Goal: Task Accomplishment & Management: Manage account settings

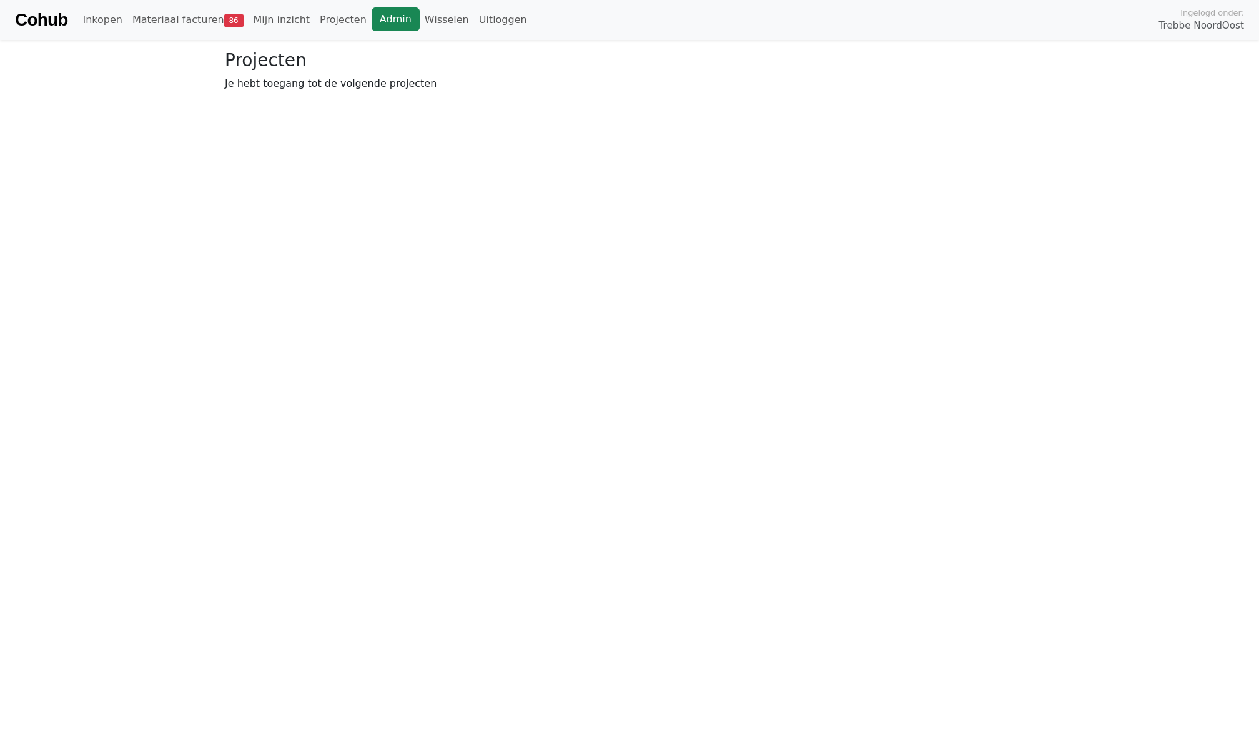
click at [382, 21] on link "Admin" at bounding box center [396, 19] width 48 height 24
click at [428, 12] on link "Wisselen" at bounding box center [447, 19] width 54 height 25
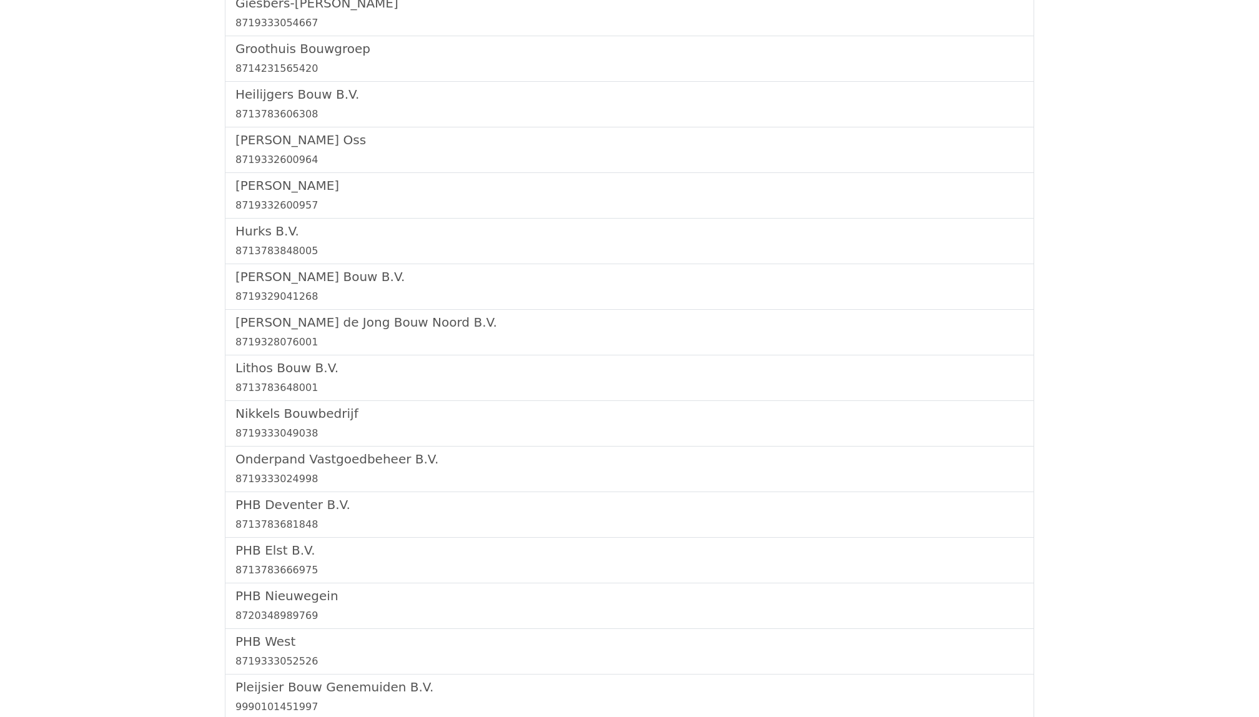
scroll to position [1319, 0]
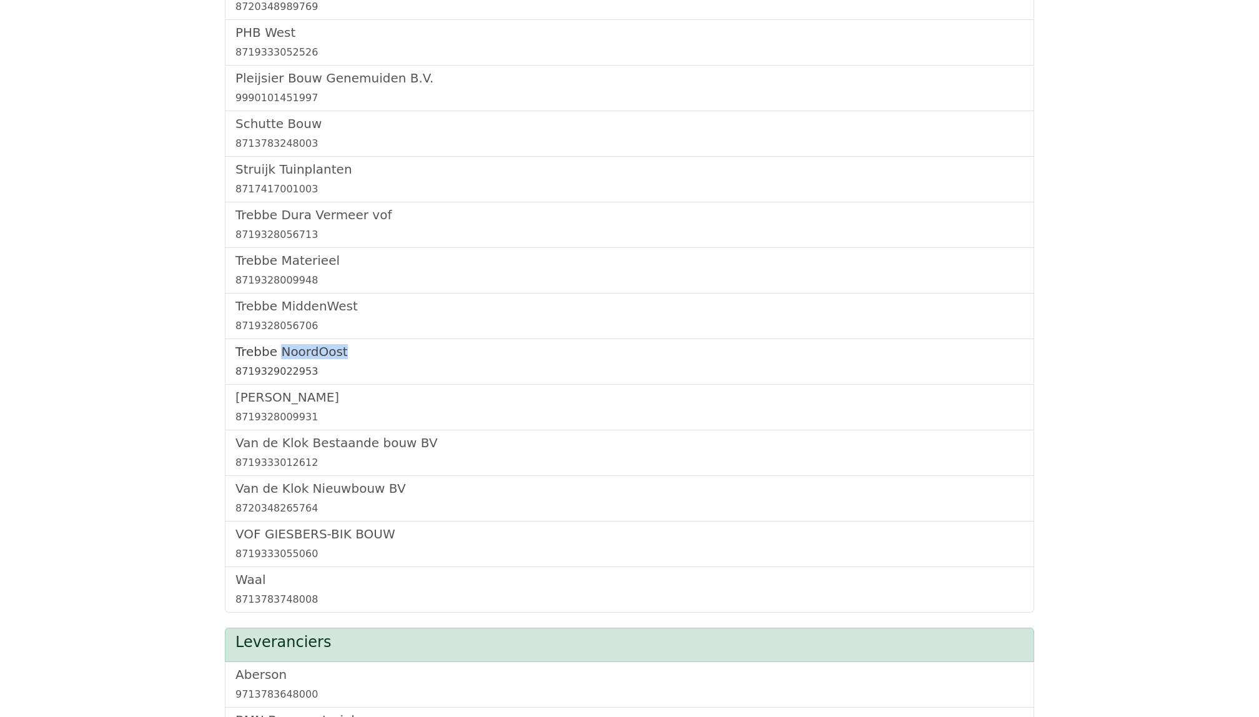
click at [269, 375] on div "8719329022953" at bounding box center [629, 371] width 788 height 15
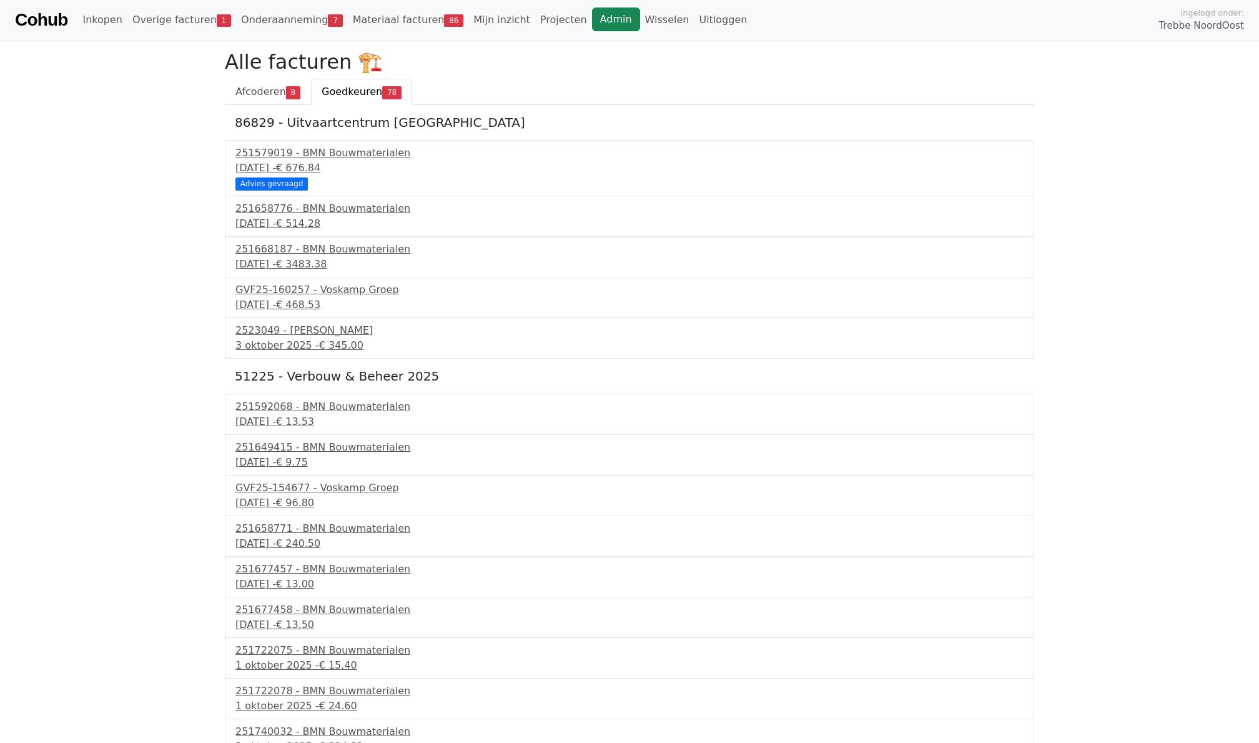
click at [601, 18] on link "Admin" at bounding box center [616, 19] width 48 height 24
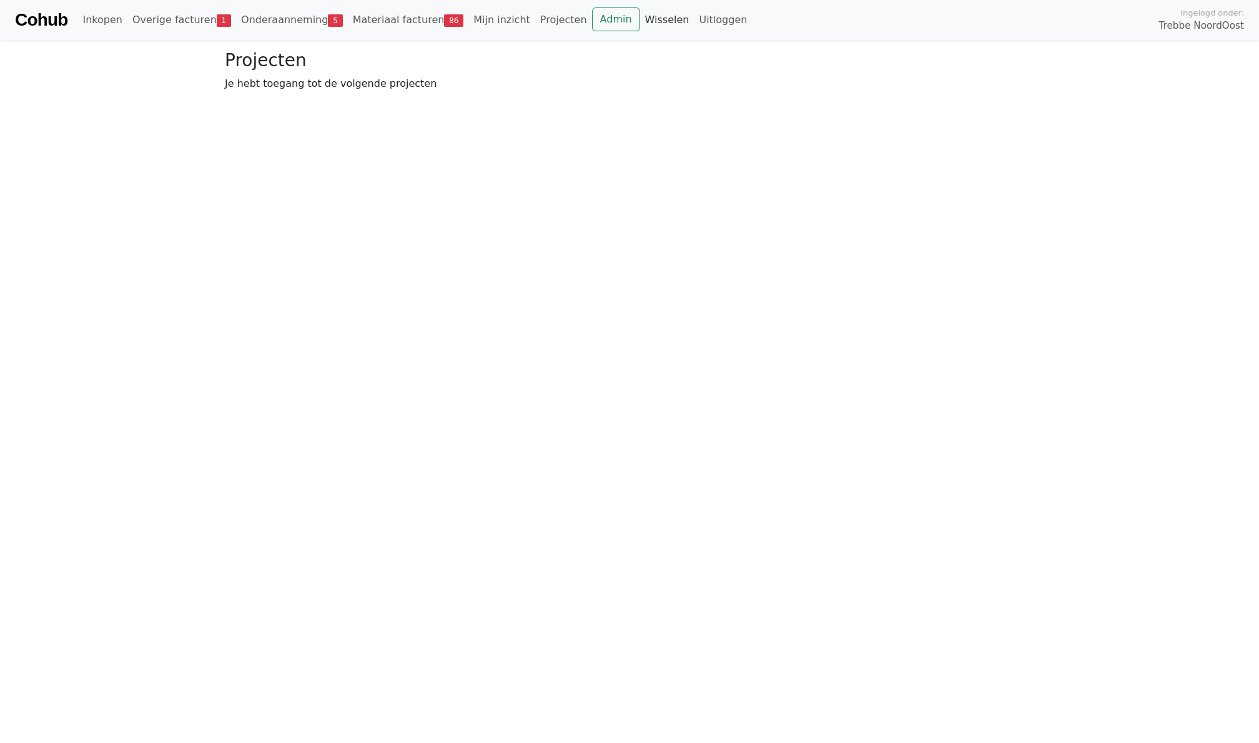
click at [648, 21] on link "Wisselen" at bounding box center [667, 19] width 54 height 25
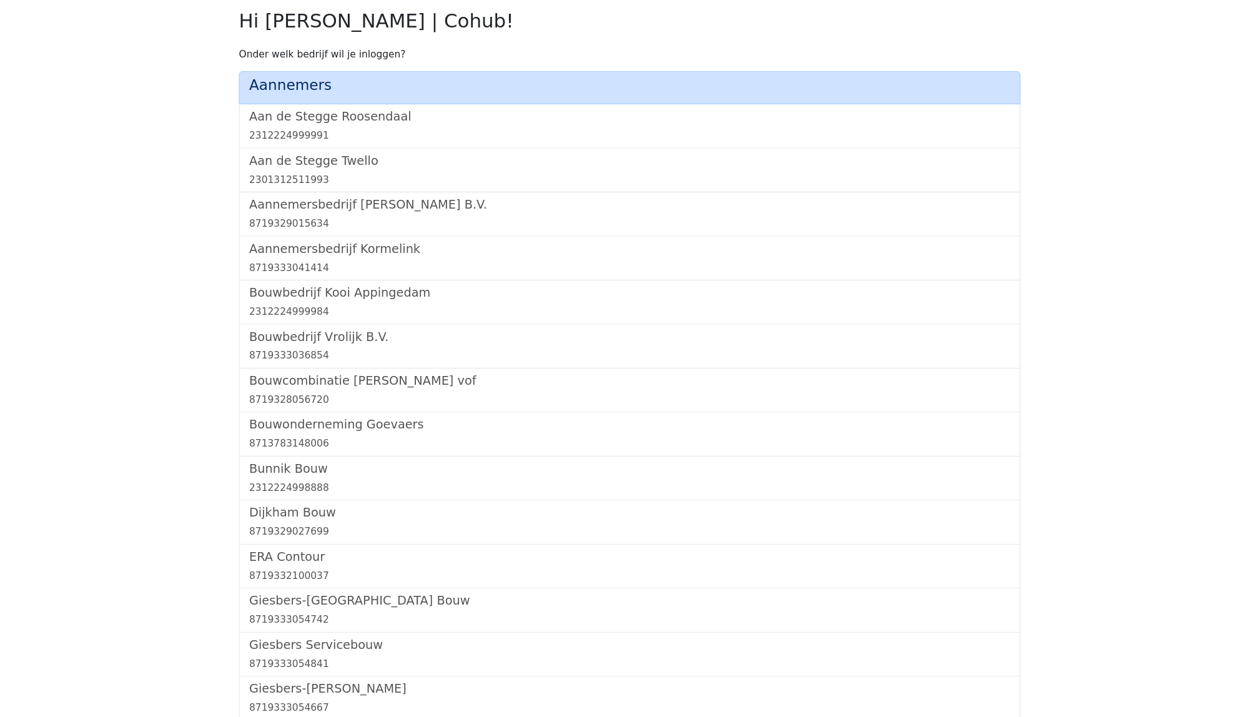
scroll to position [1305, 0]
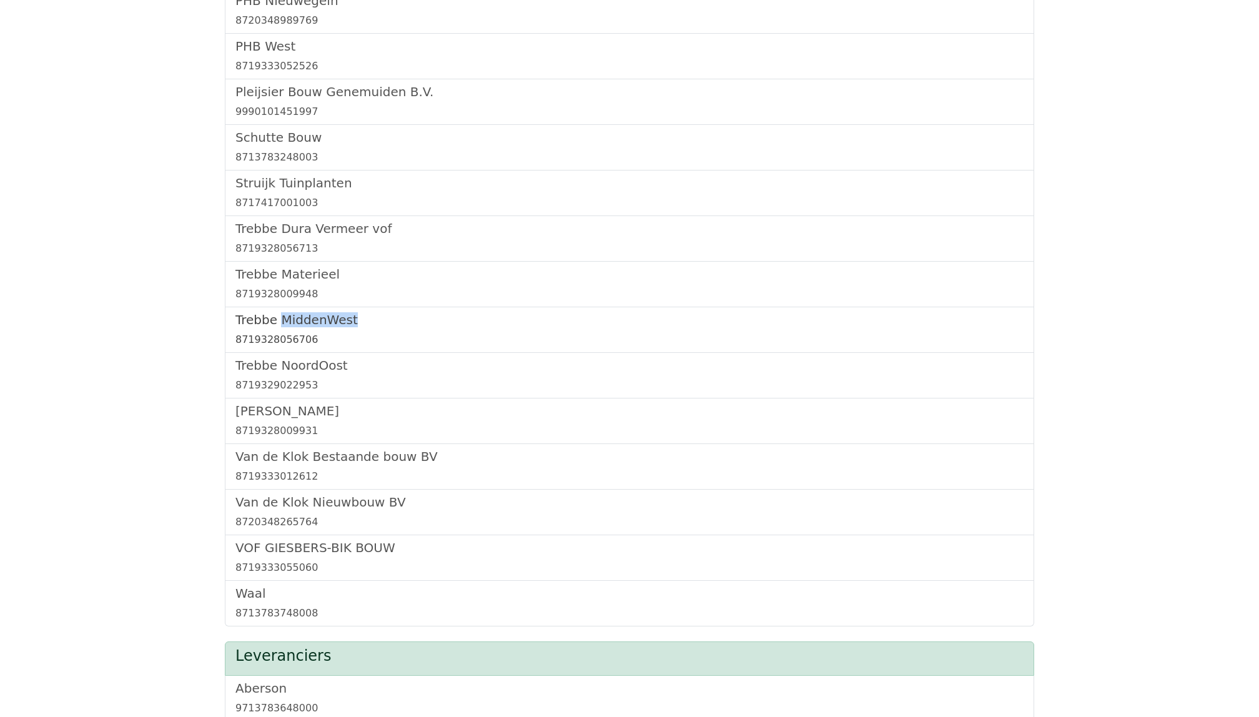
click at [290, 327] on h5 "Trebbe MiddenWest" at bounding box center [629, 319] width 788 height 15
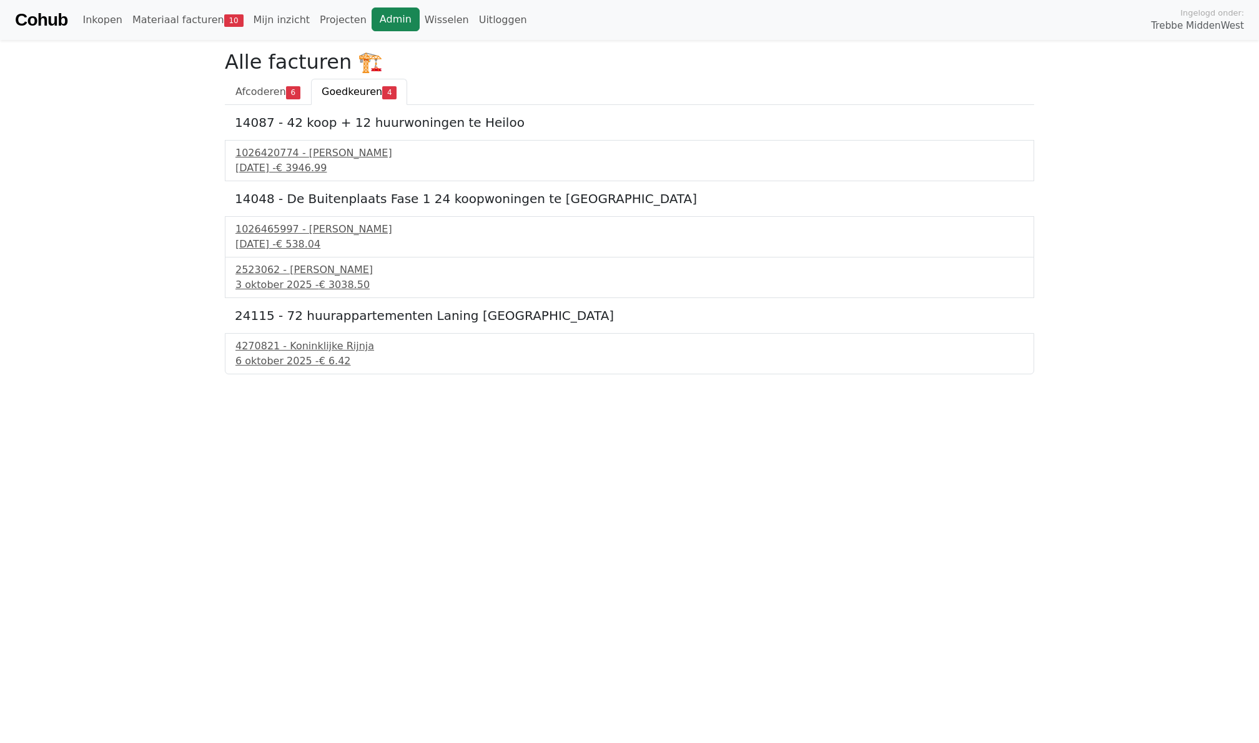
click at [373, 9] on link "Admin" at bounding box center [396, 19] width 48 height 24
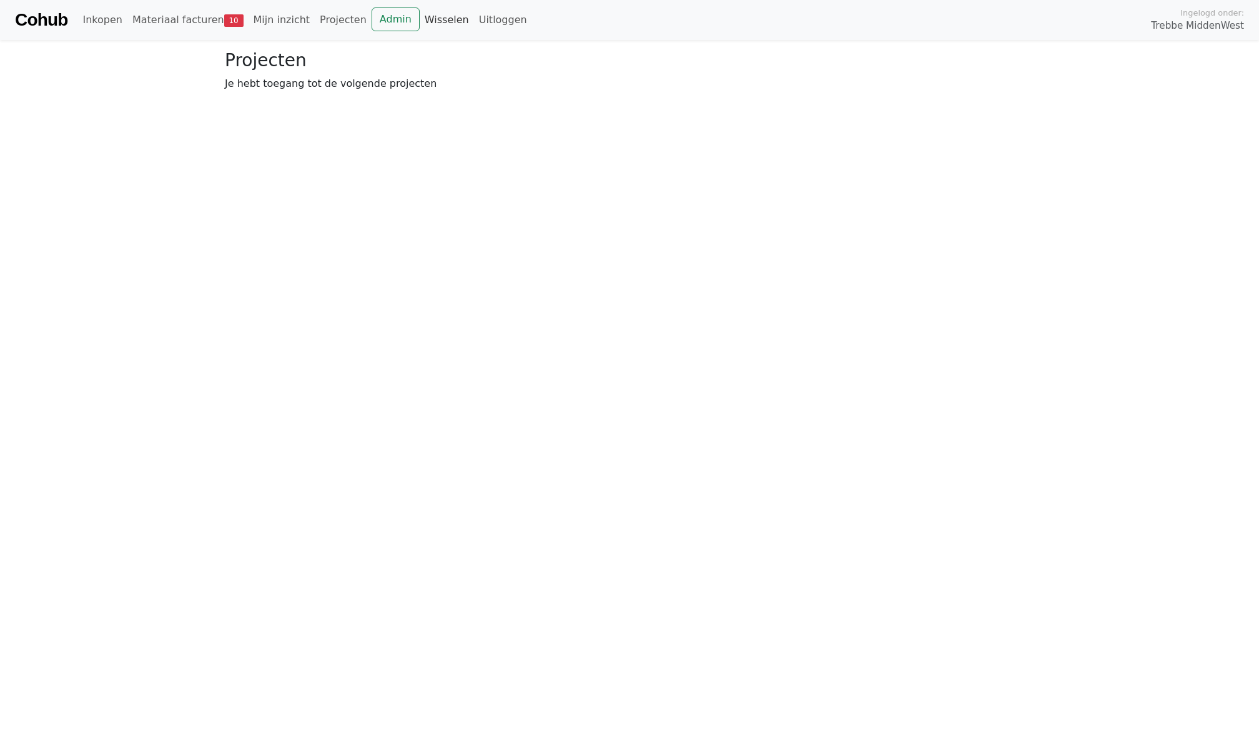
click at [457, 20] on link "Wisselen" at bounding box center [447, 19] width 54 height 25
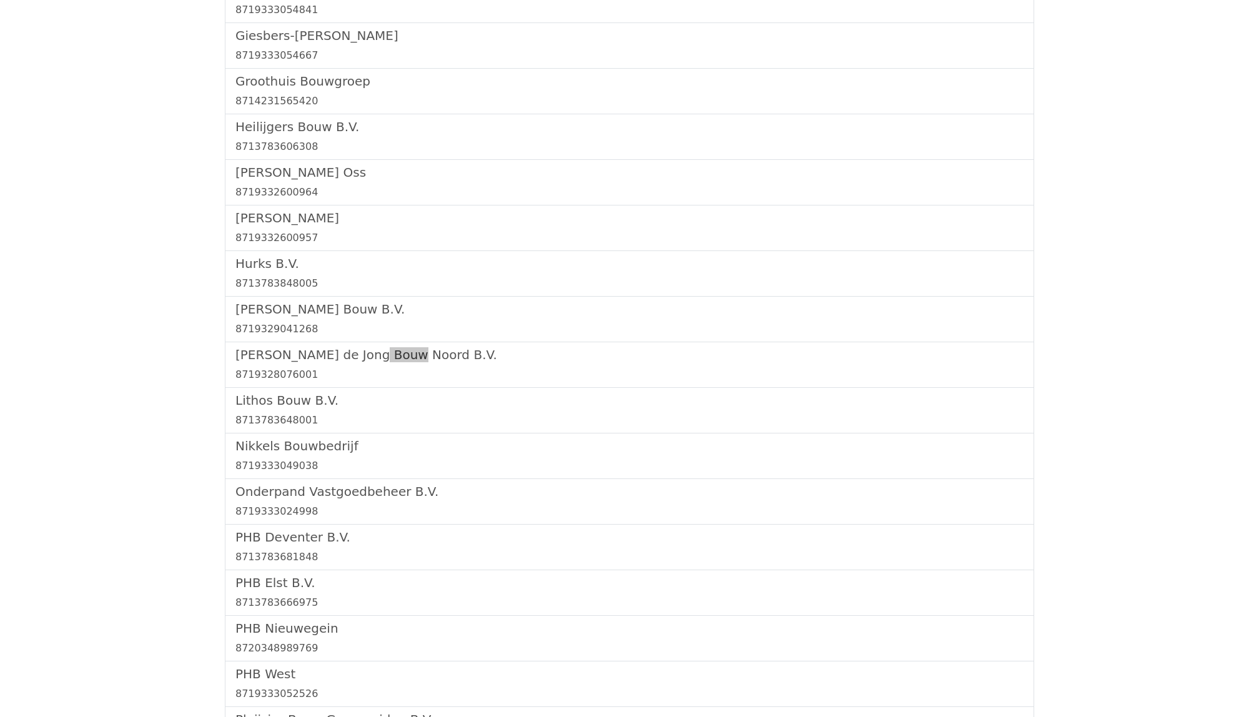
scroll to position [1319, 0]
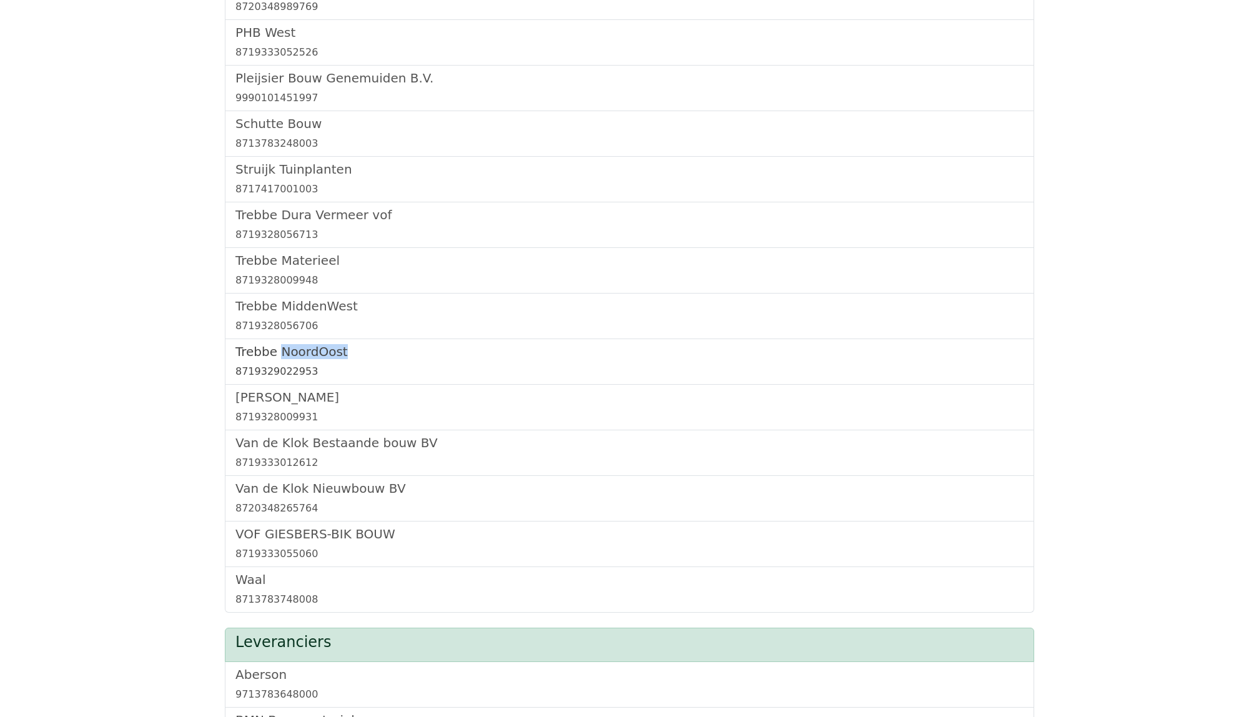
click at [296, 357] on h5 "Trebbe NoordOost" at bounding box center [629, 351] width 788 height 15
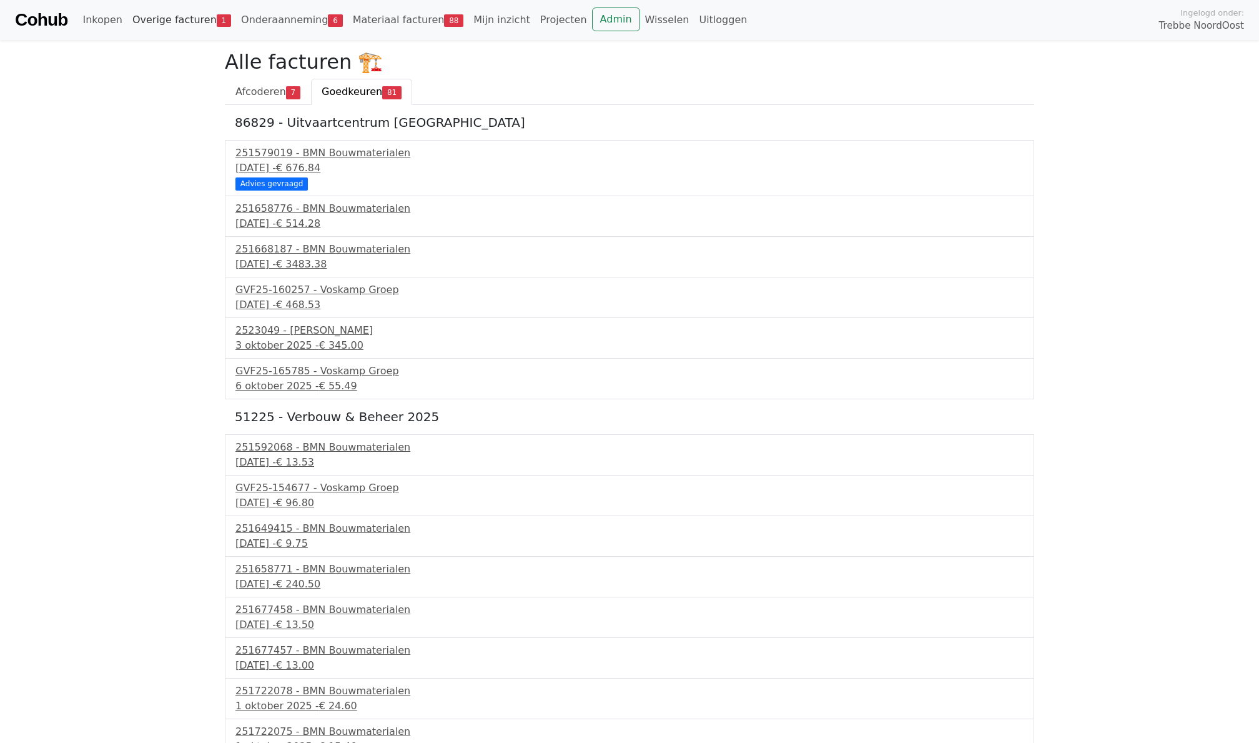
click at [181, 17] on link "Overige facturen 1" at bounding box center [181, 19] width 109 height 25
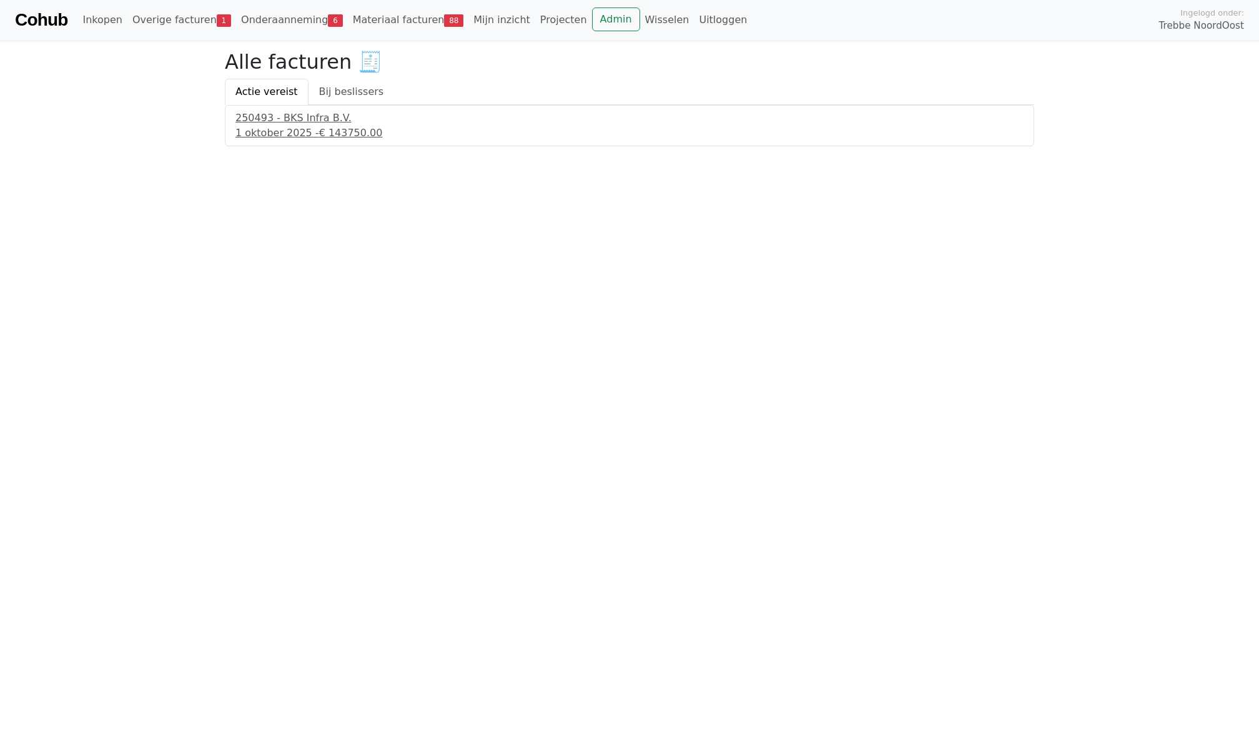
click at [360, 74] on div "Alle facturen 🧾 Actie vereist Bij beslissers 250493 - BKS Infra B.V. [DATE] - €…" at bounding box center [629, 98] width 825 height 96
click at [354, 81] on link "Bij beslissers" at bounding box center [352, 92] width 86 height 26
click at [203, 36] on div "Cohub Inkopen Overige facturen 1 Onderaanneming 6 Materiaal facturen 88 Mijn in…" at bounding box center [629, 20] width 1259 height 40
click at [237, 104] on link "Actie vereist" at bounding box center [267, 92] width 84 height 26
click at [596, 26] on link "Admin" at bounding box center [616, 19] width 48 height 24
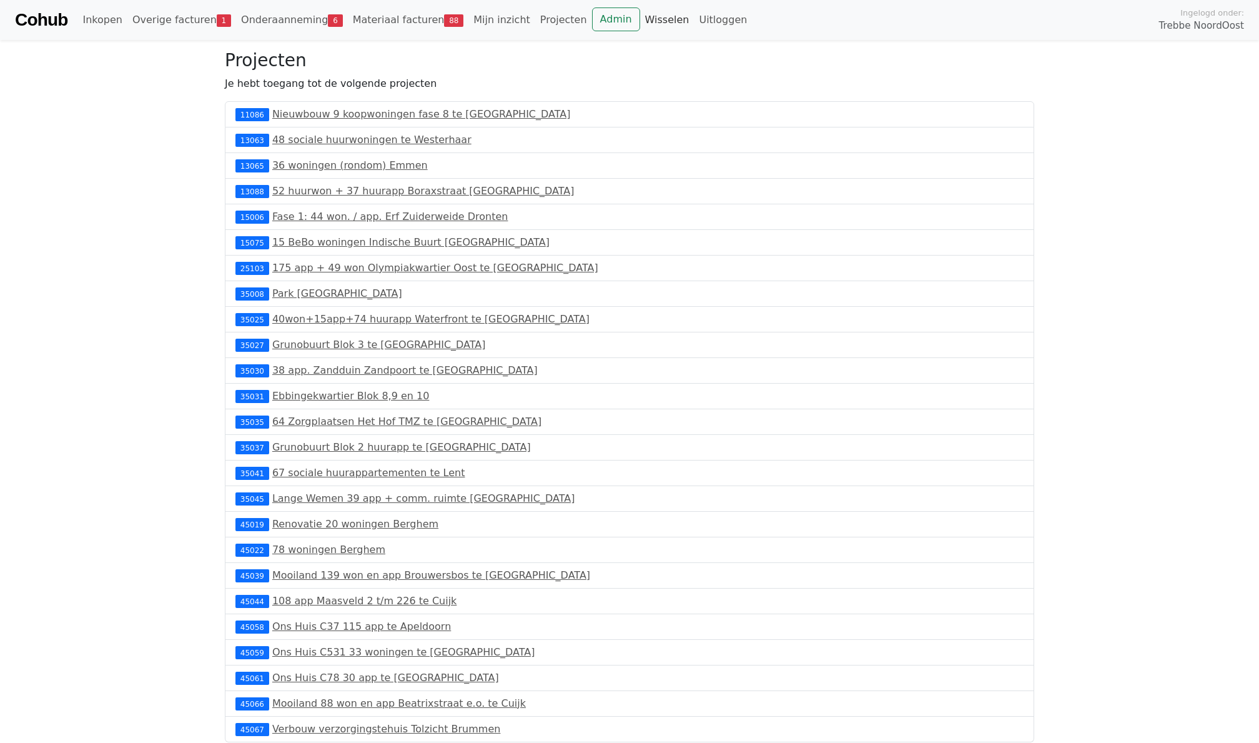
click at [641, 16] on link "Wisselen" at bounding box center [667, 19] width 54 height 25
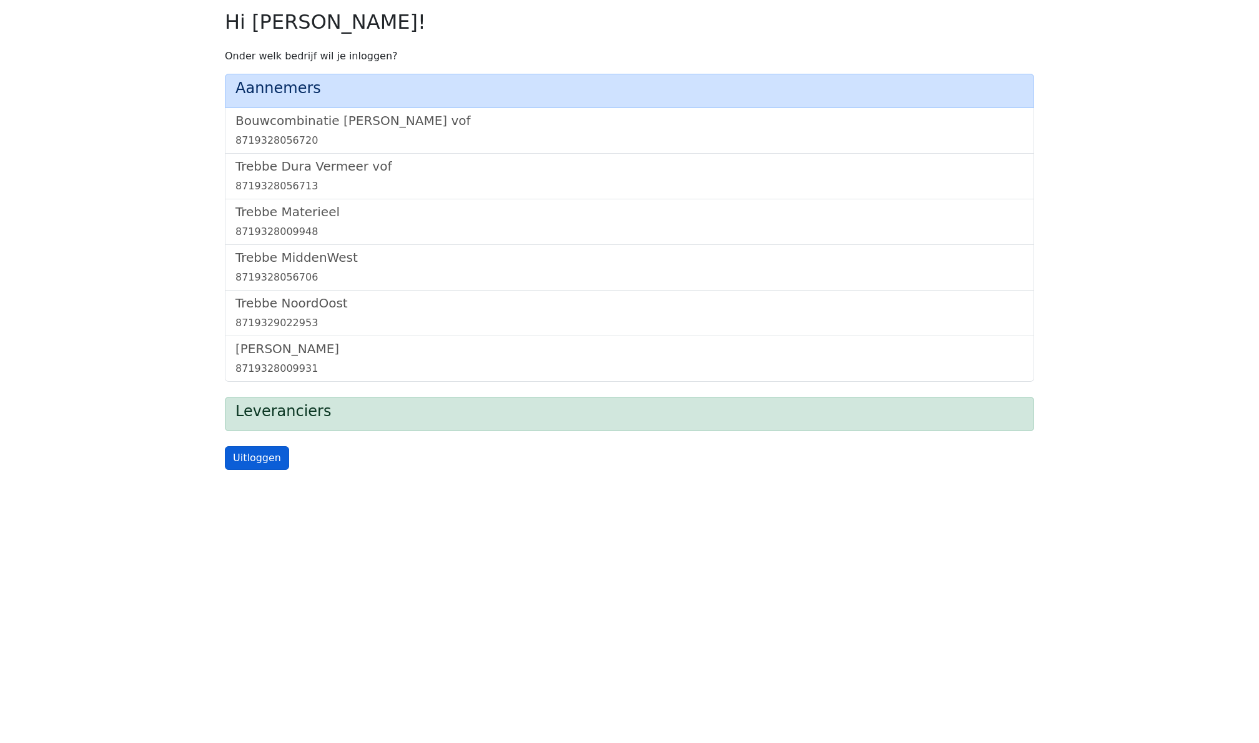
click at [254, 455] on link "Uitloggen" at bounding box center [257, 458] width 64 height 24
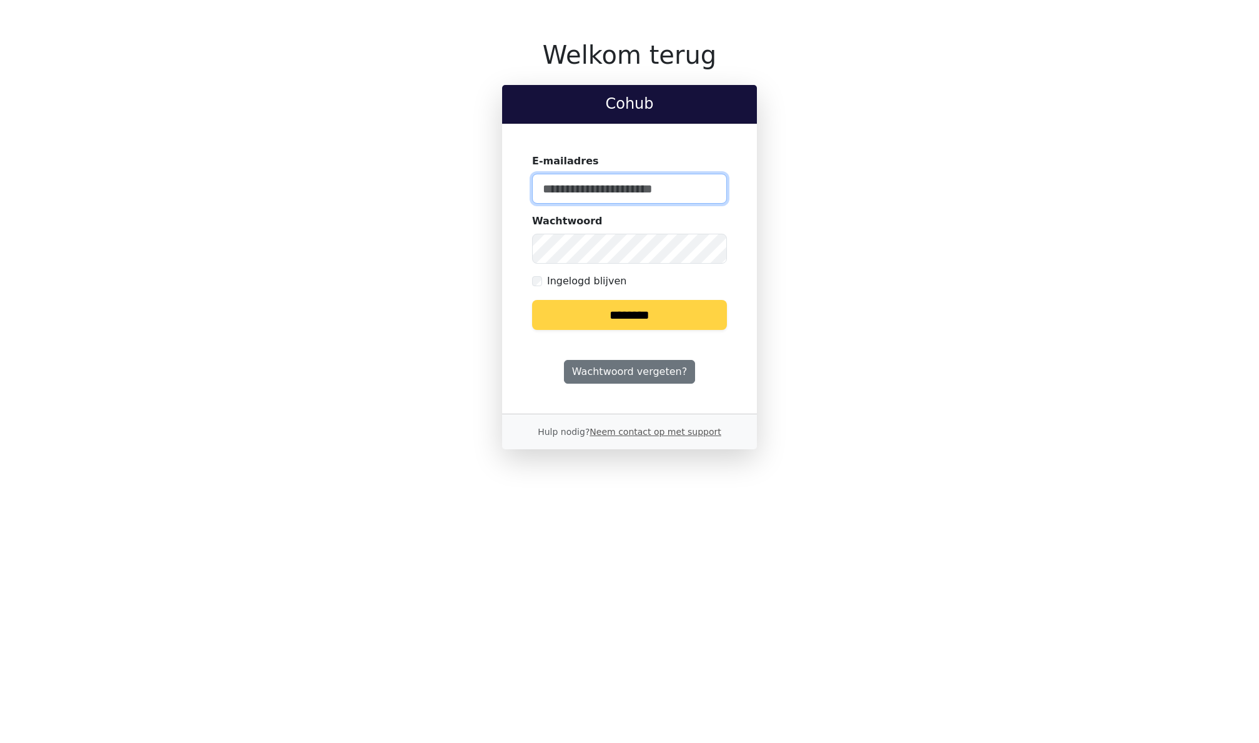
click at [568, 197] on input "E-mailadres" at bounding box center [629, 189] width 195 height 30
type input "**********"
click at [557, 329] on input "********" at bounding box center [629, 315] width 195 height 30
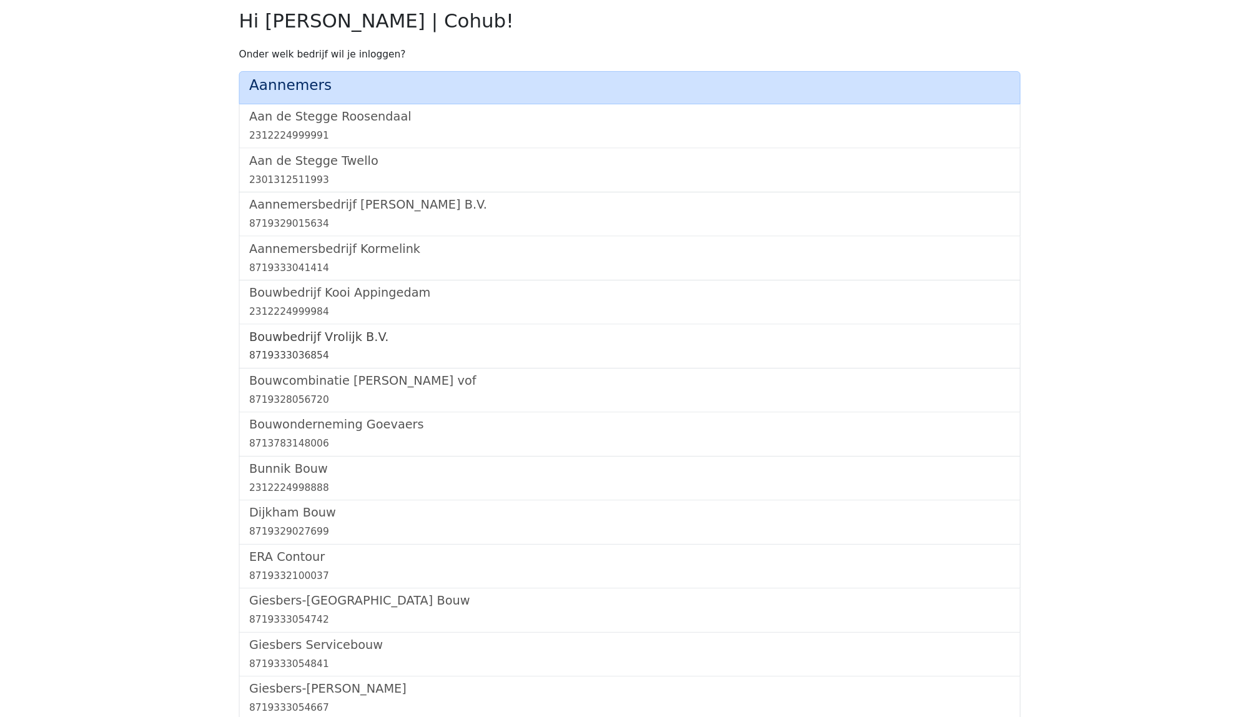
scroll to position [1305, 0]
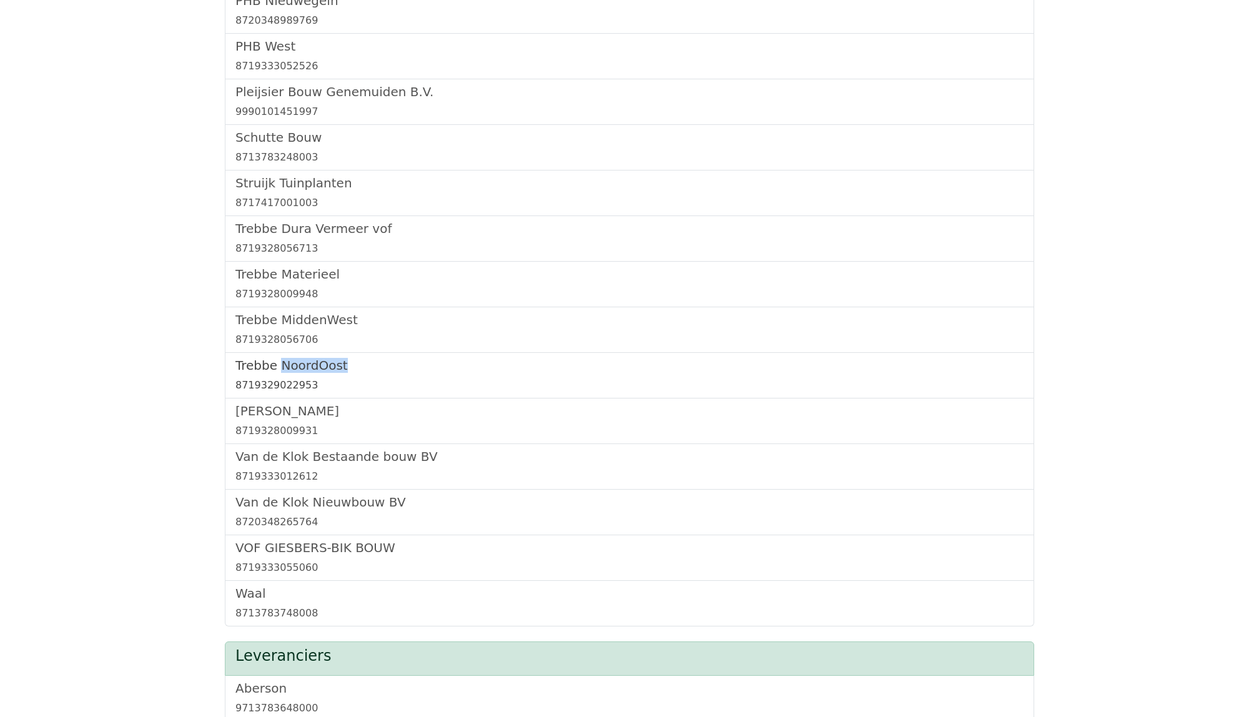
click at [306, 364] on h5 "Trebbe NoordOost" at bounding box center [629, 365] width 788 height 15
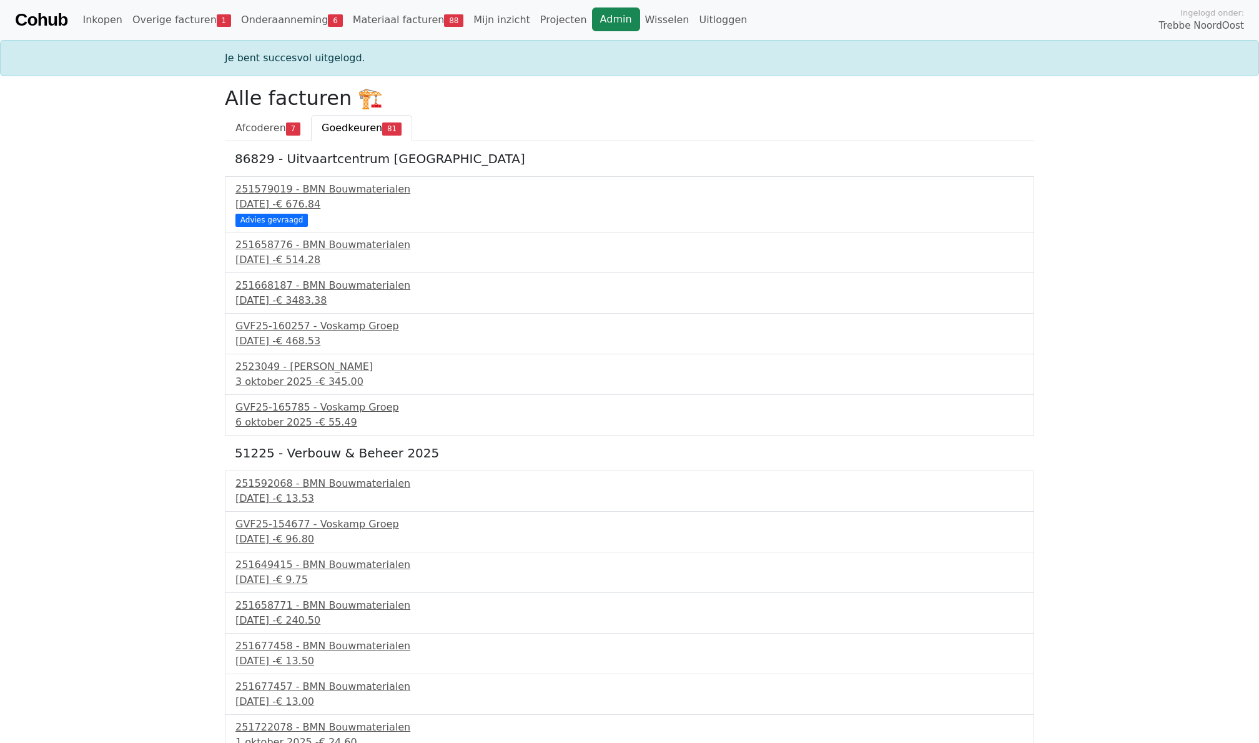
click at [608, 16] on link "Admin" at bounding box center [616, 19] width 48 height 24
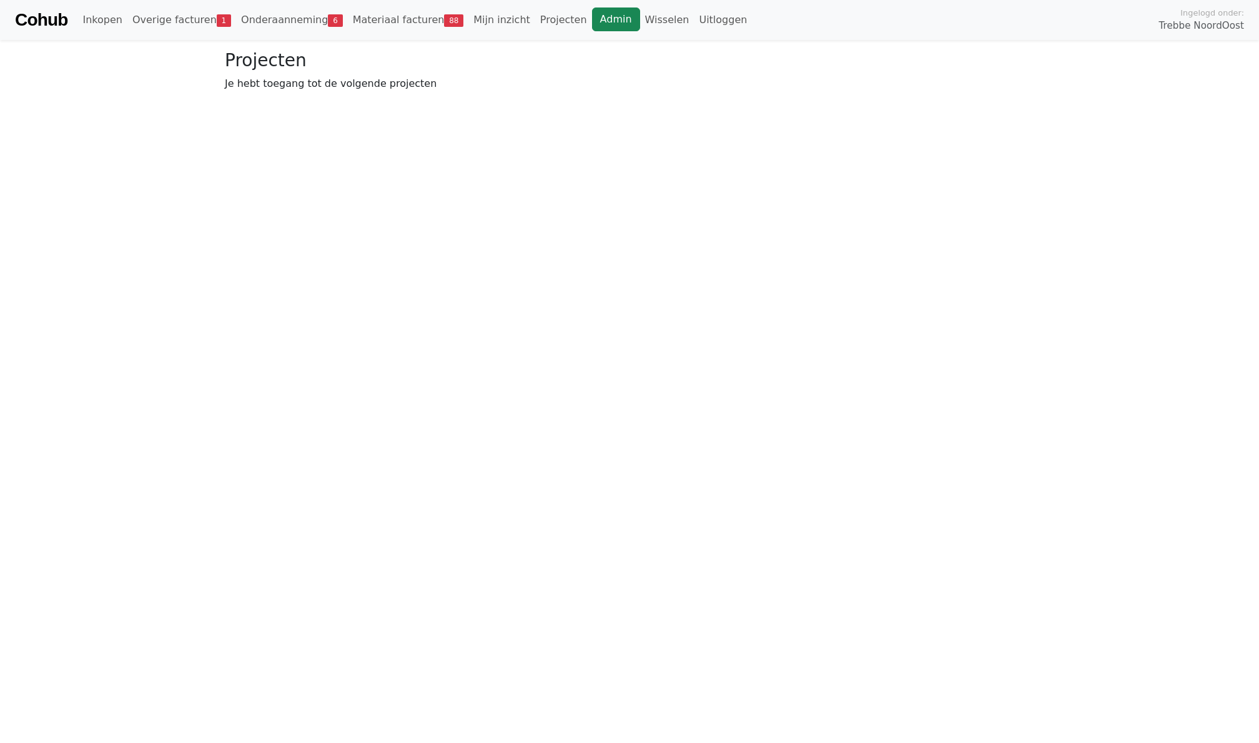
click at [602, 11] on link "Admin" at bounding box center [616, 19] width 48 height 24
click at [281, 16] on link "Onderaanneming 6" at bounding box center [292, 19] width 112 height 25
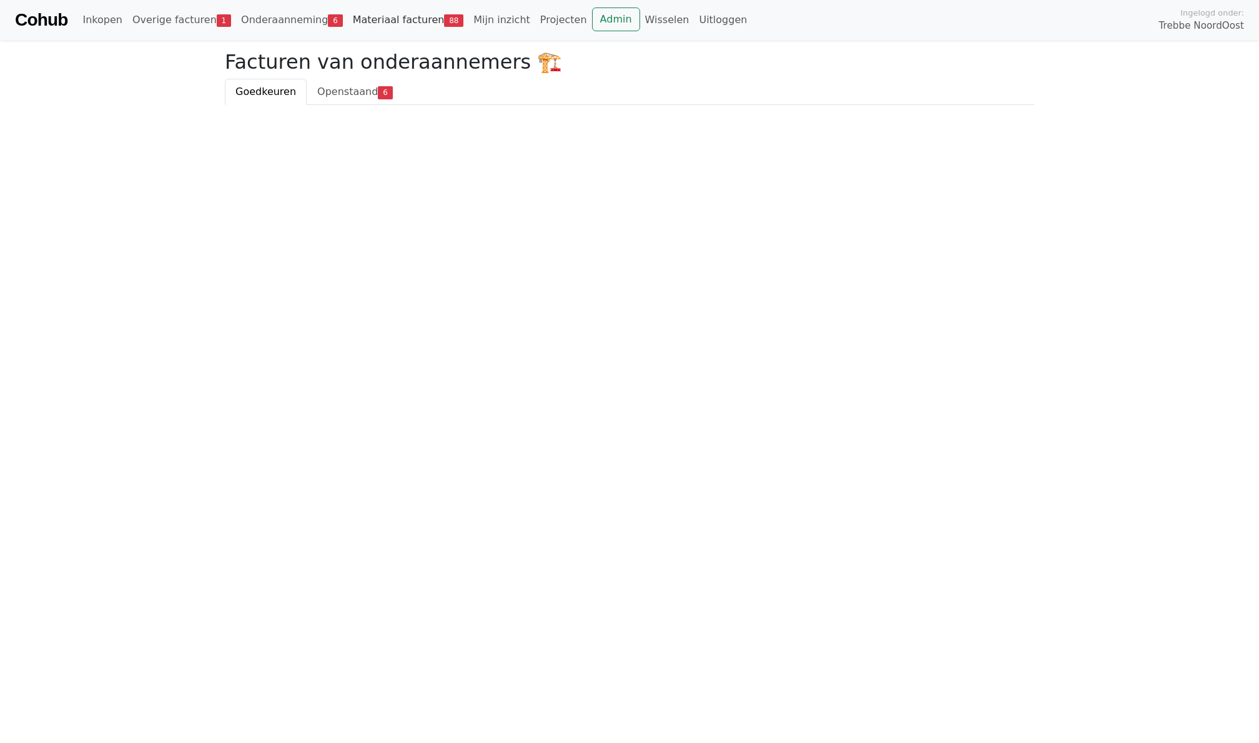
click at [364, 19] on link "Materiaal facturen 88" at bounding box center [408, 19] width 121 height 25
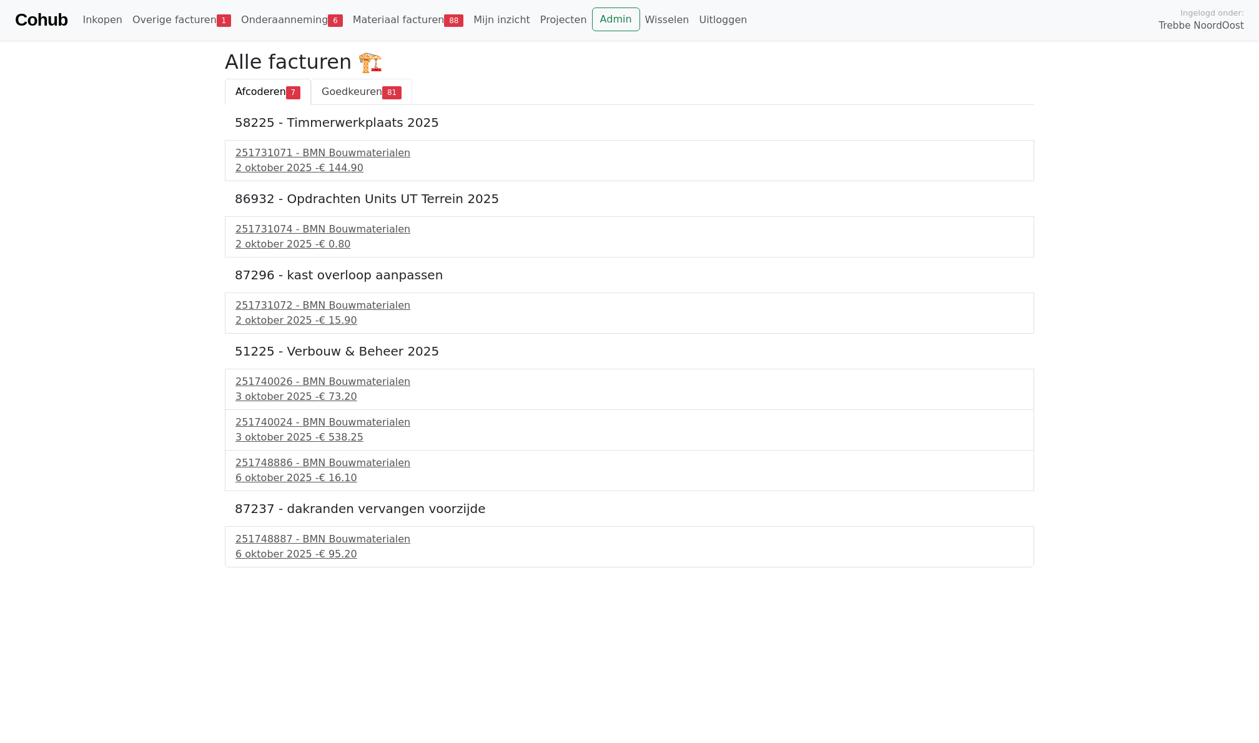
click at [335, 92] on span "Goedkeuren" at bounding box center [352, 92] width 61 height 12
click at [593, 16] on link "Admin" at bounding box center [616, 19] width 48 height 24
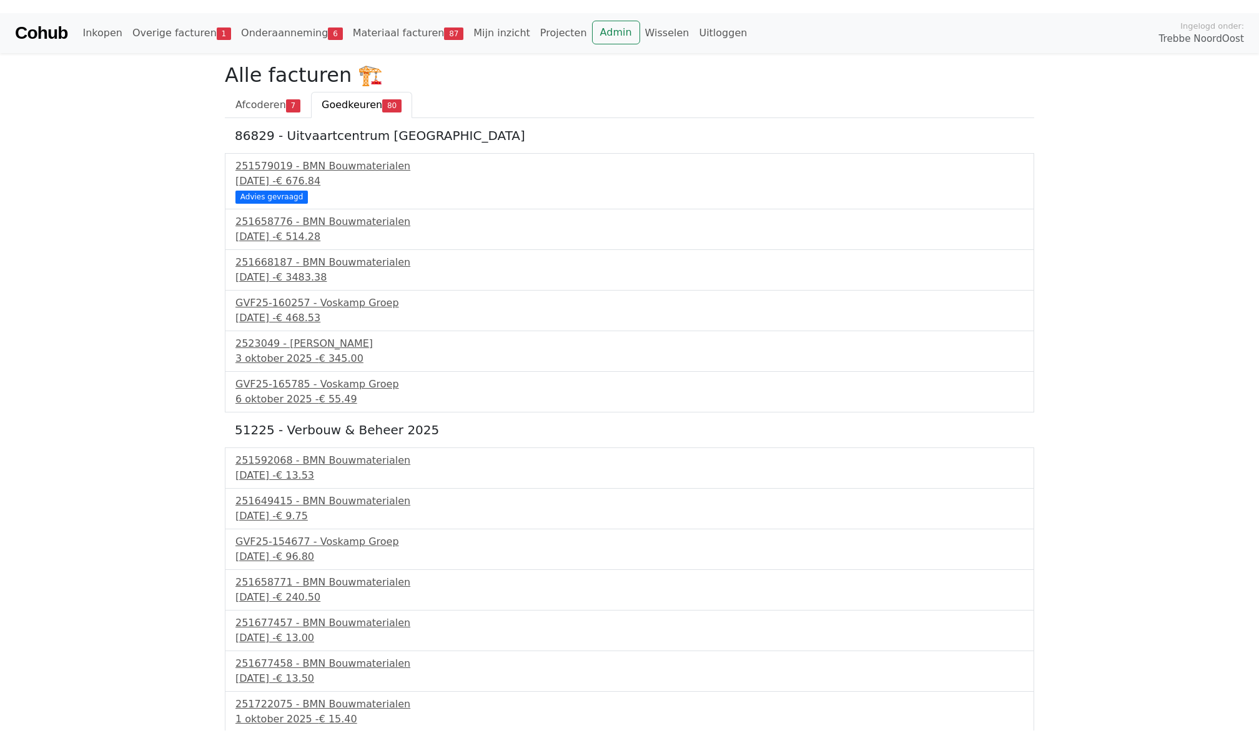
scroll to position [457, 0]
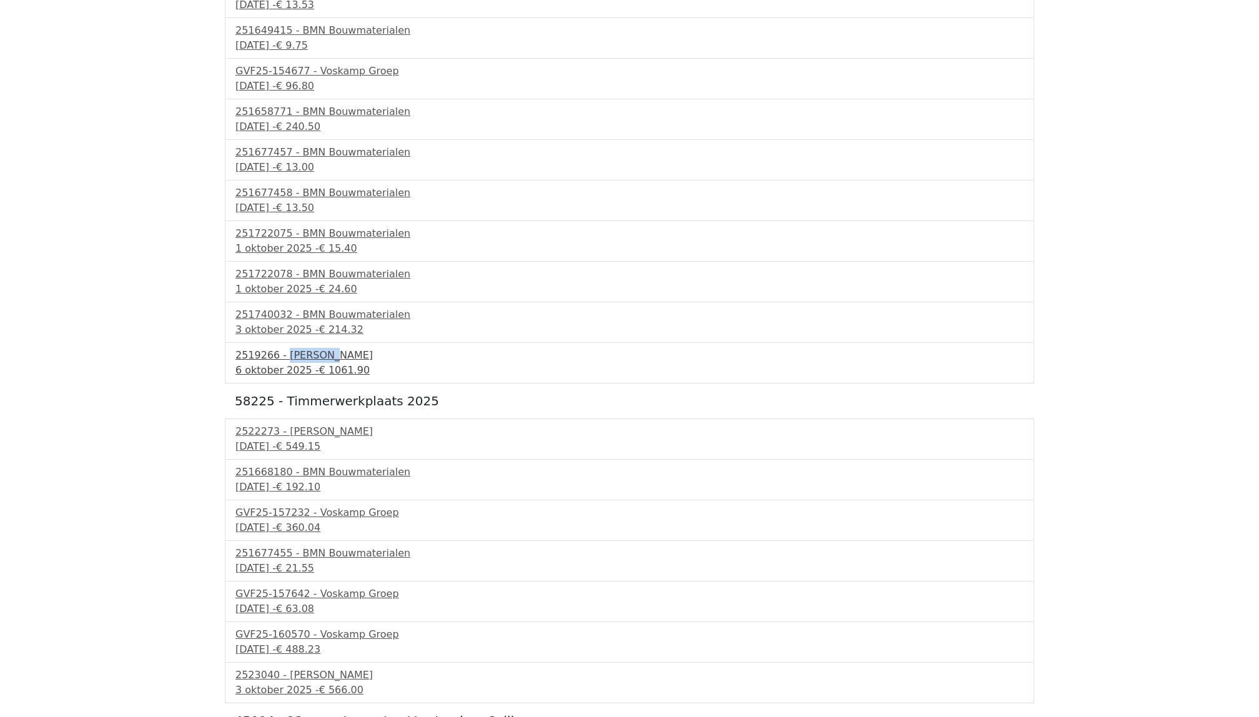
click at [292, 369] on div "[DATE] - € 1061.90" at bounding box center [629, 370] width 788 height 15
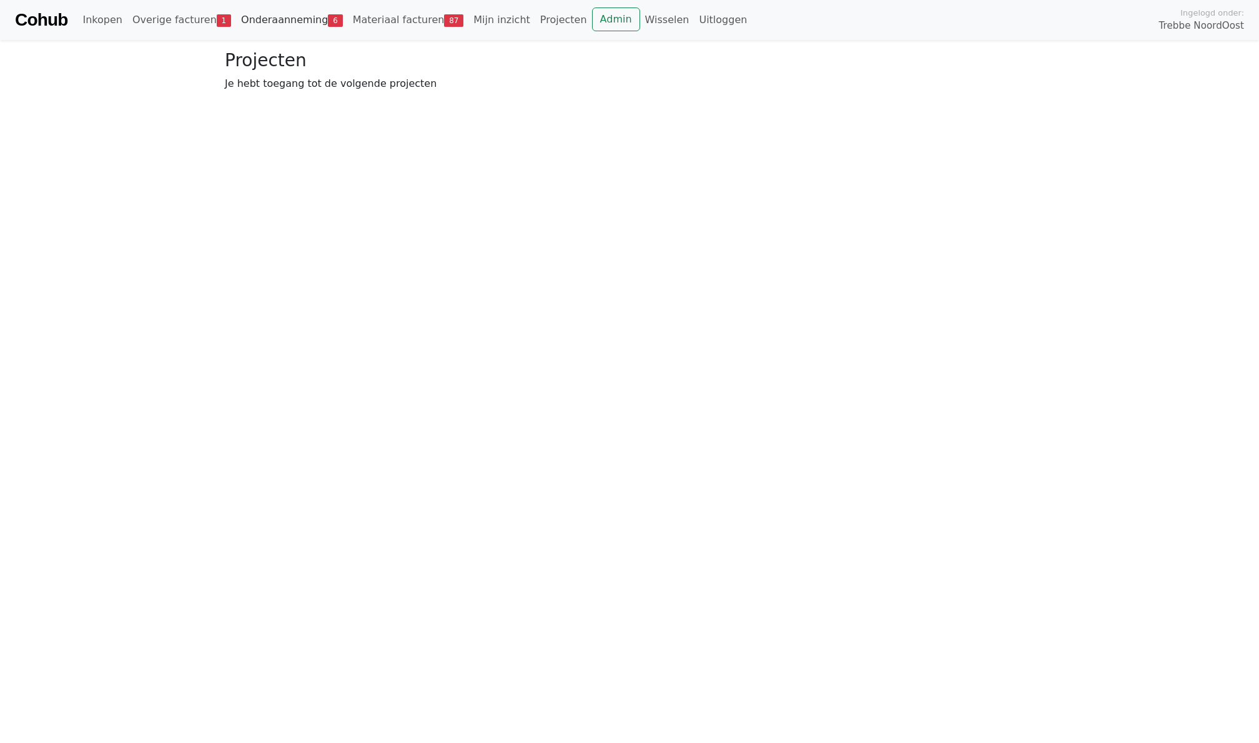
click at [269, 21] on link "Onderaanneming 6" at bounding box center [292, 19] width 112 height 25
click at [339, 96] on span "Openstaand" at bounding box center [347, 92] width 61 height 12
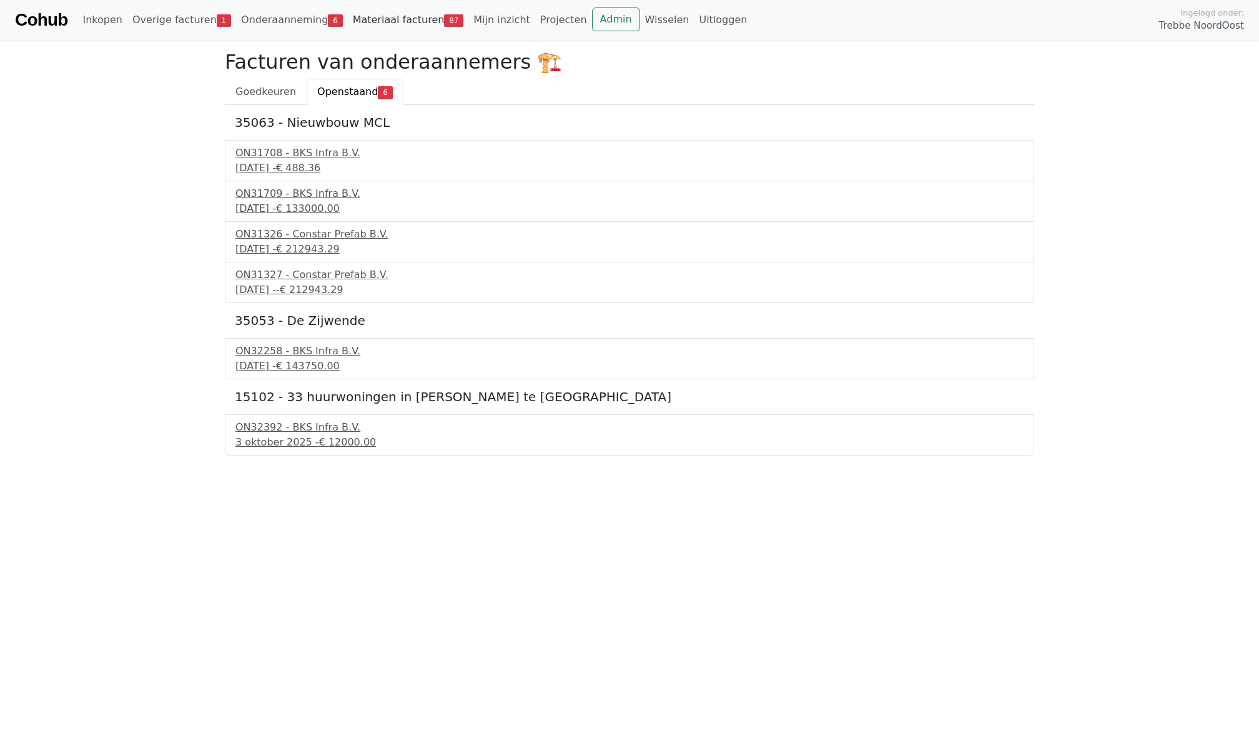
click at [402, 16] on link "Materiaal facturen 87" at bounding box center [408, 19] width 121 height 25
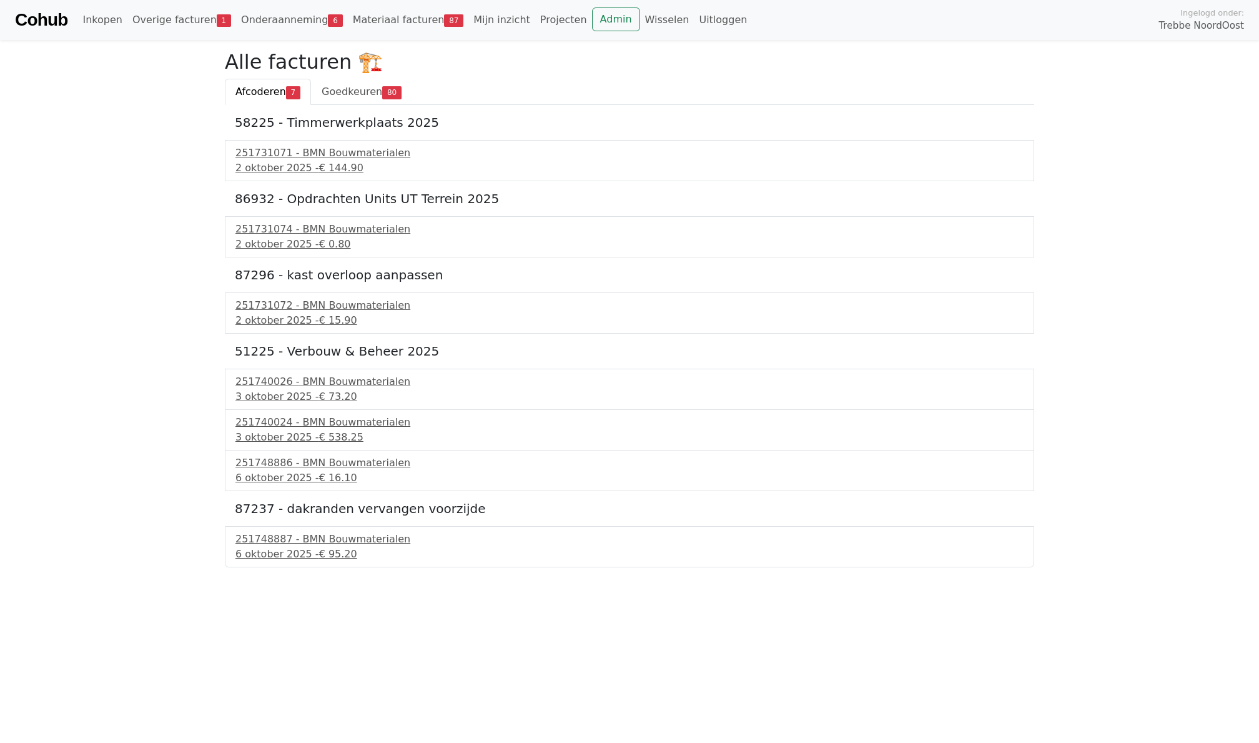
click at [380, 96] on span "Goedkeuren" at bounding box center [352, 92] width 61 height 12
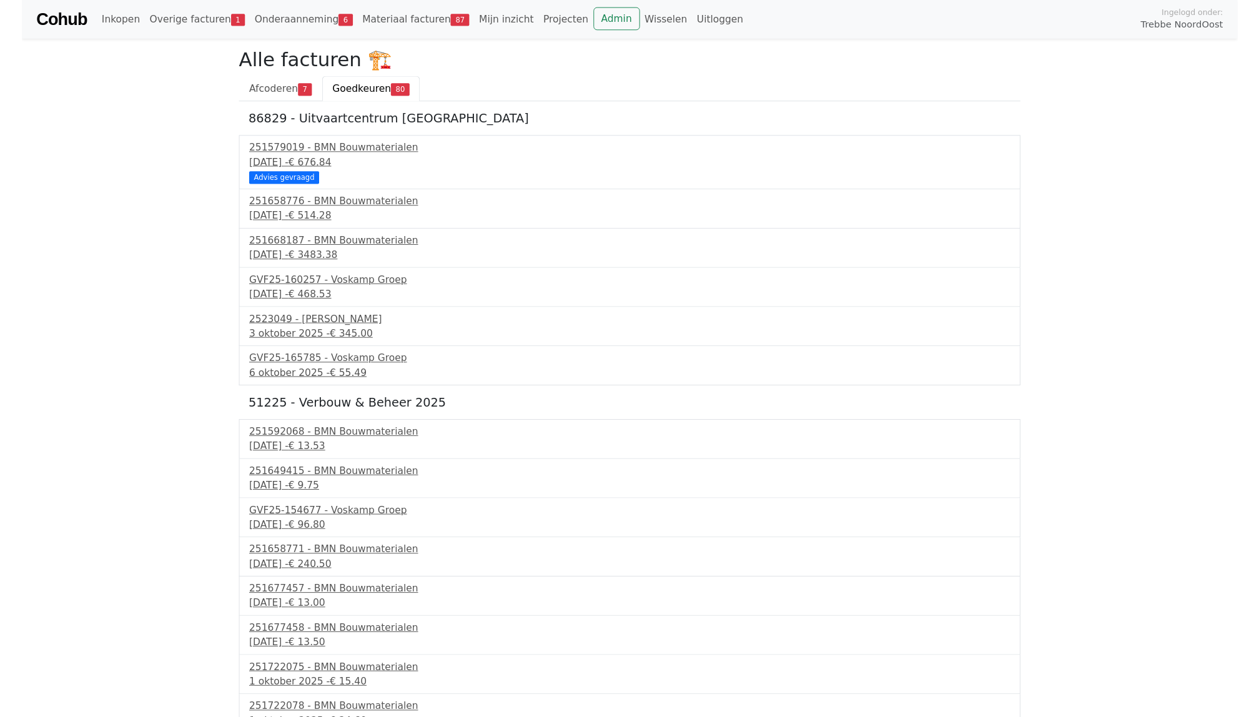
scroll to position [443, 0]
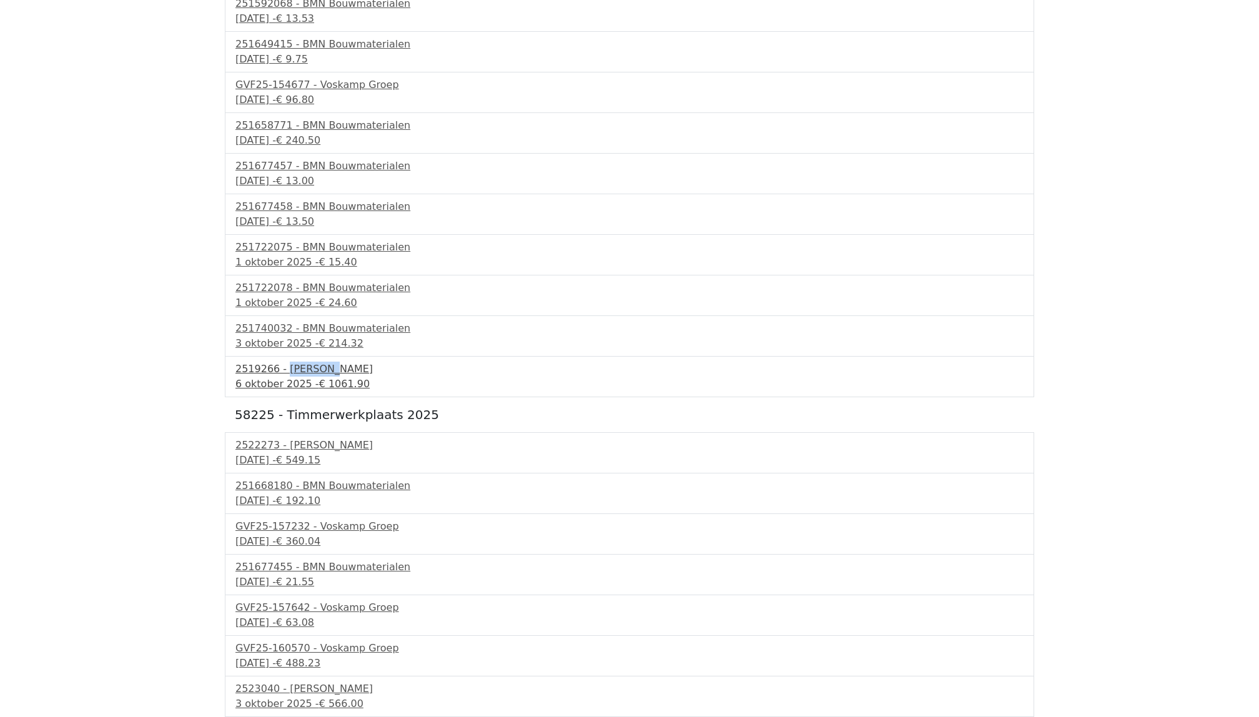
click at [326, 380] on span "€ 1061.90" at bounding box center [344, 384] width 51 height 12
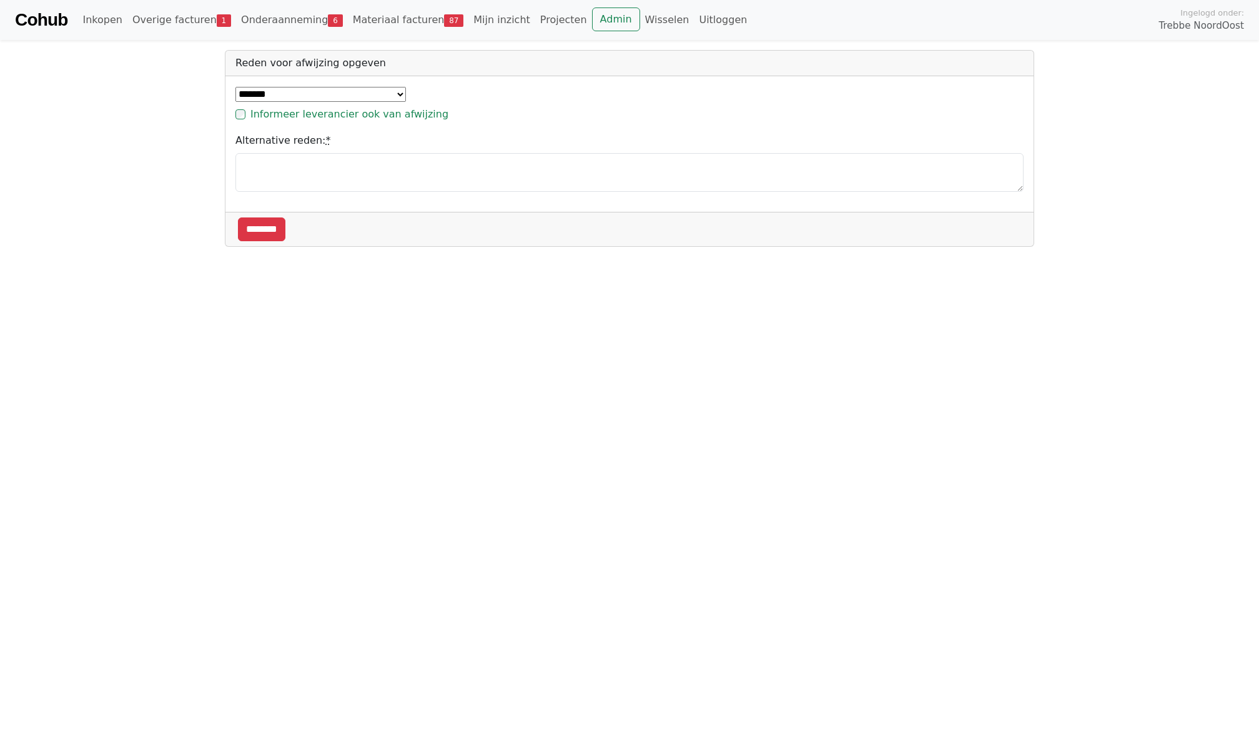
click at [290, 116] on label "Informeer leverancier ook van afwijzing" at bounding box center [349, 114] width 198 height 15
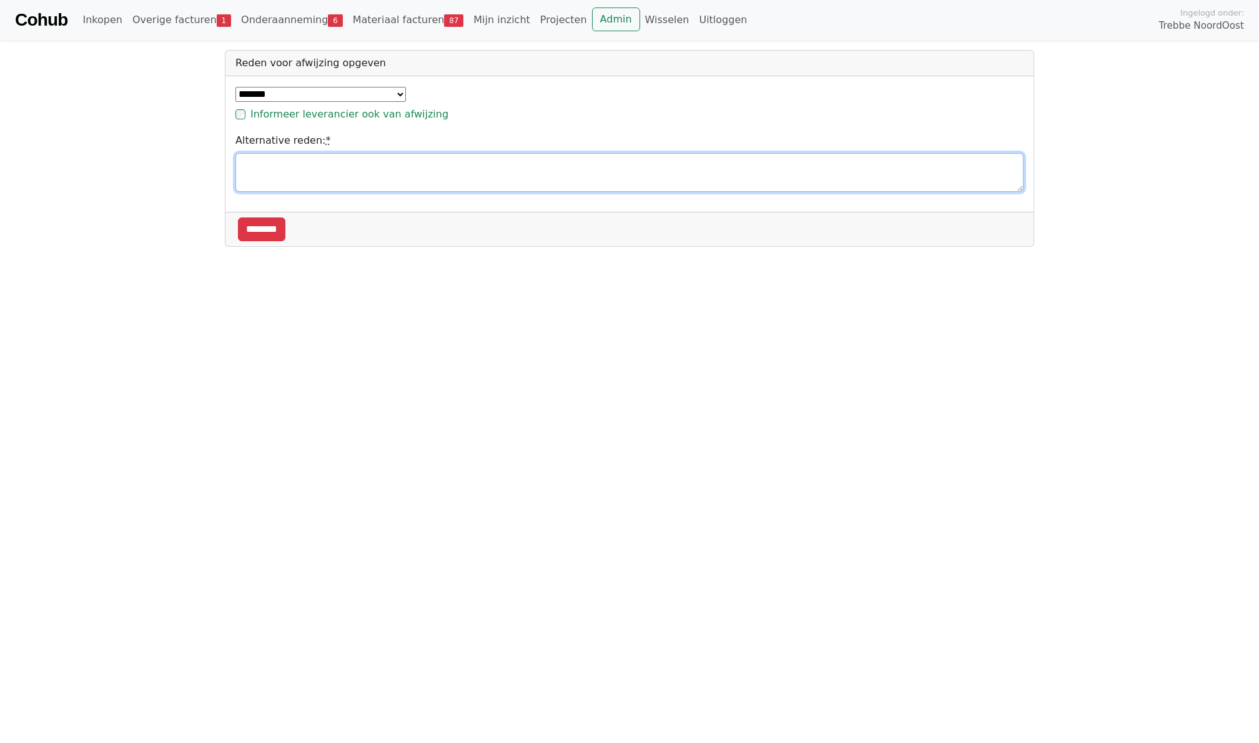
click at [278, 171] on textarea "Alternative reden: *" at bounding box center [629, 172] width 788 height 39
type textarea "**********"
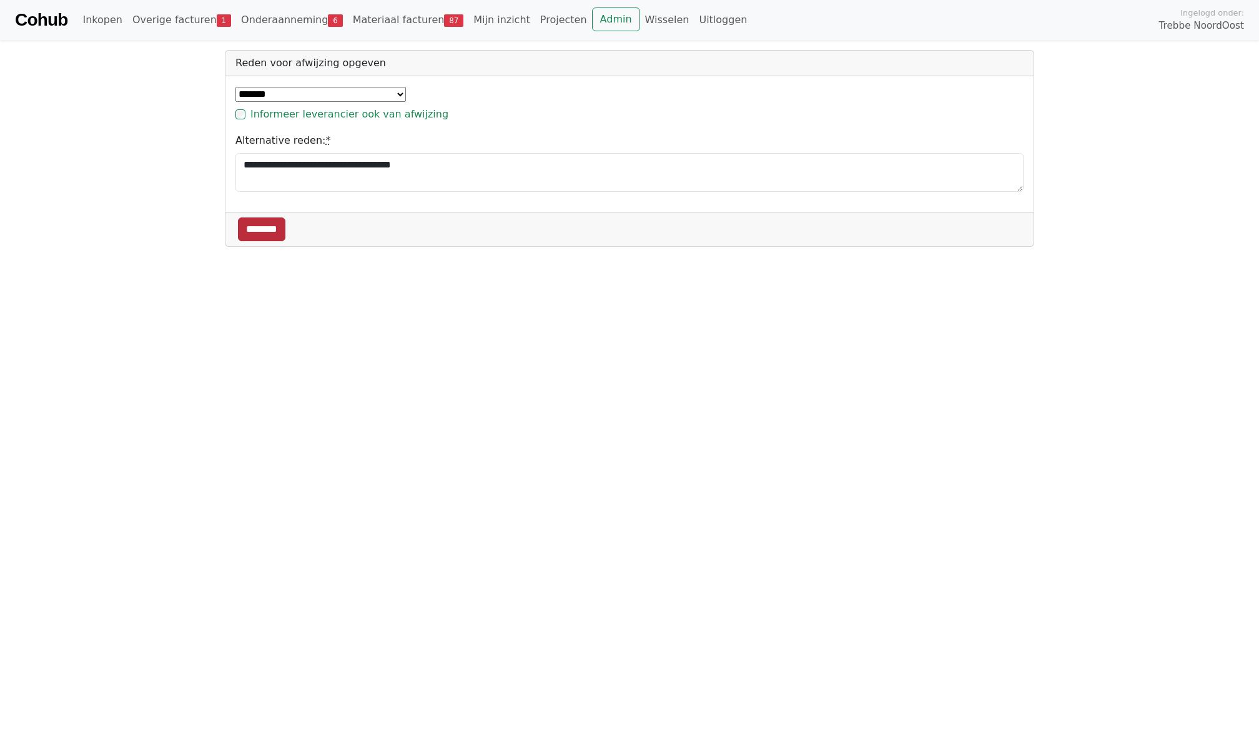
click at [258, 229] on input "********" at bounding box center [261, 229] width 47 height 24
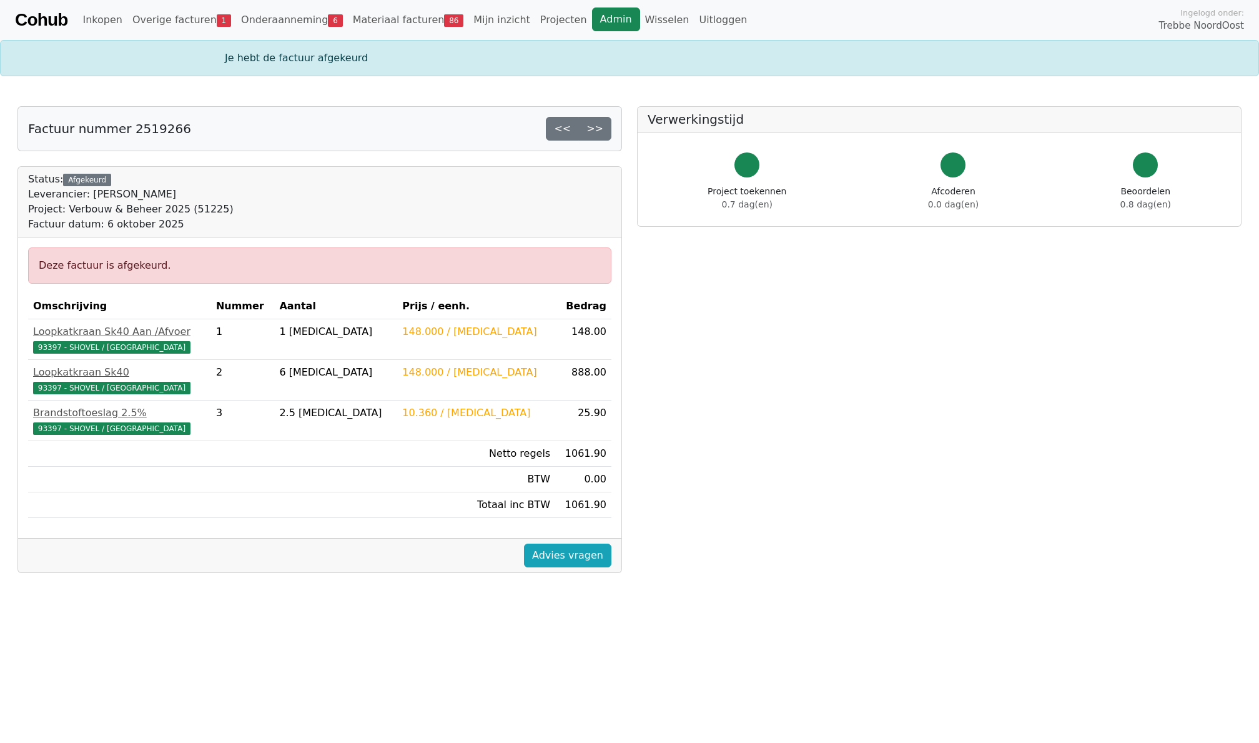
click at [596, 20] on link "Admin" at bounding box center [616, 19] width 48 height 24
click at [592, 18] on link "Admin" at bounding box center [616, 19] width 48 height 24
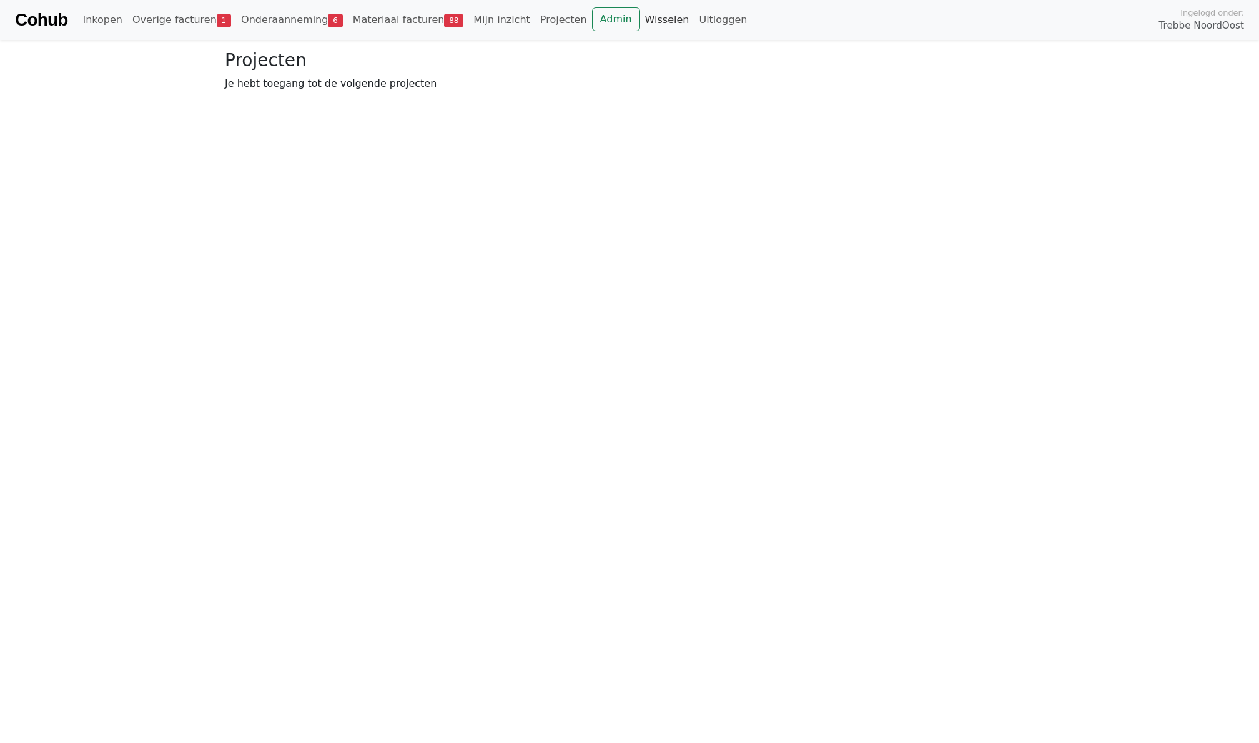
drag, startPoint x: 0, startPoint y: 0, endPoint x: 642, endPoint y: 21, distance: 642.5
click at [642, 21] on link "Wisselen" at bounding box center [667, 19] width 54 height 25
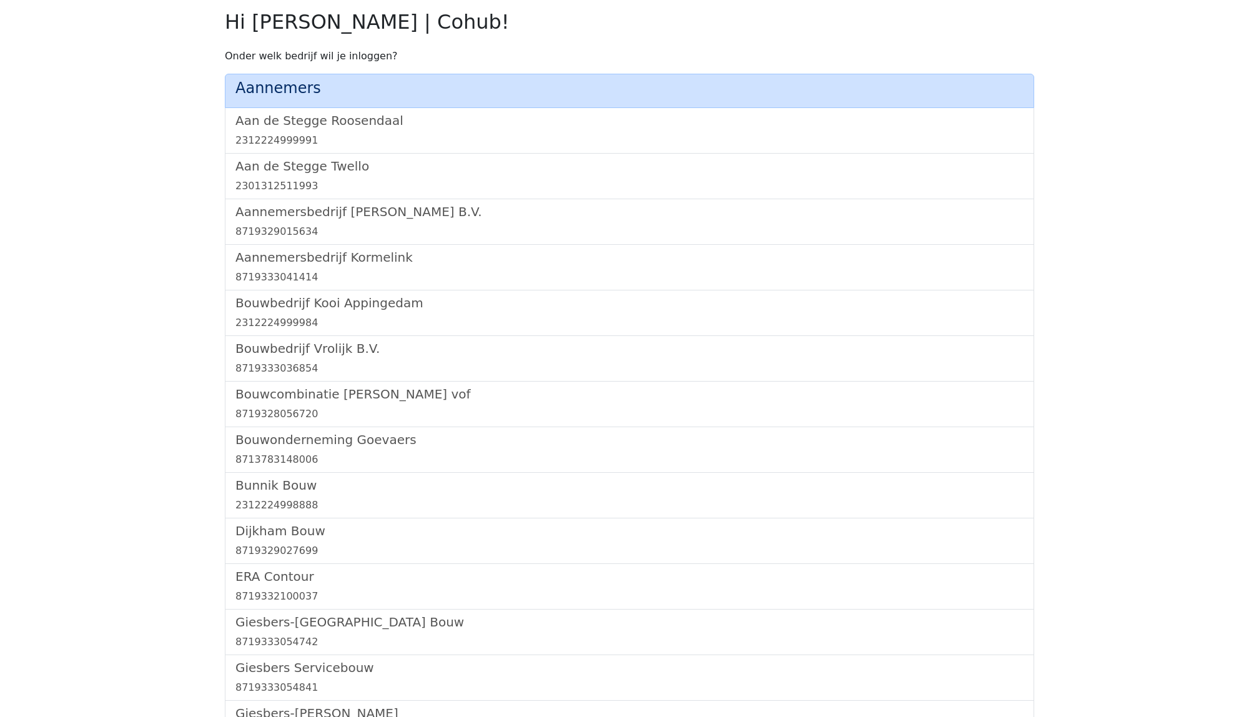
scroll to position [1136, 0]
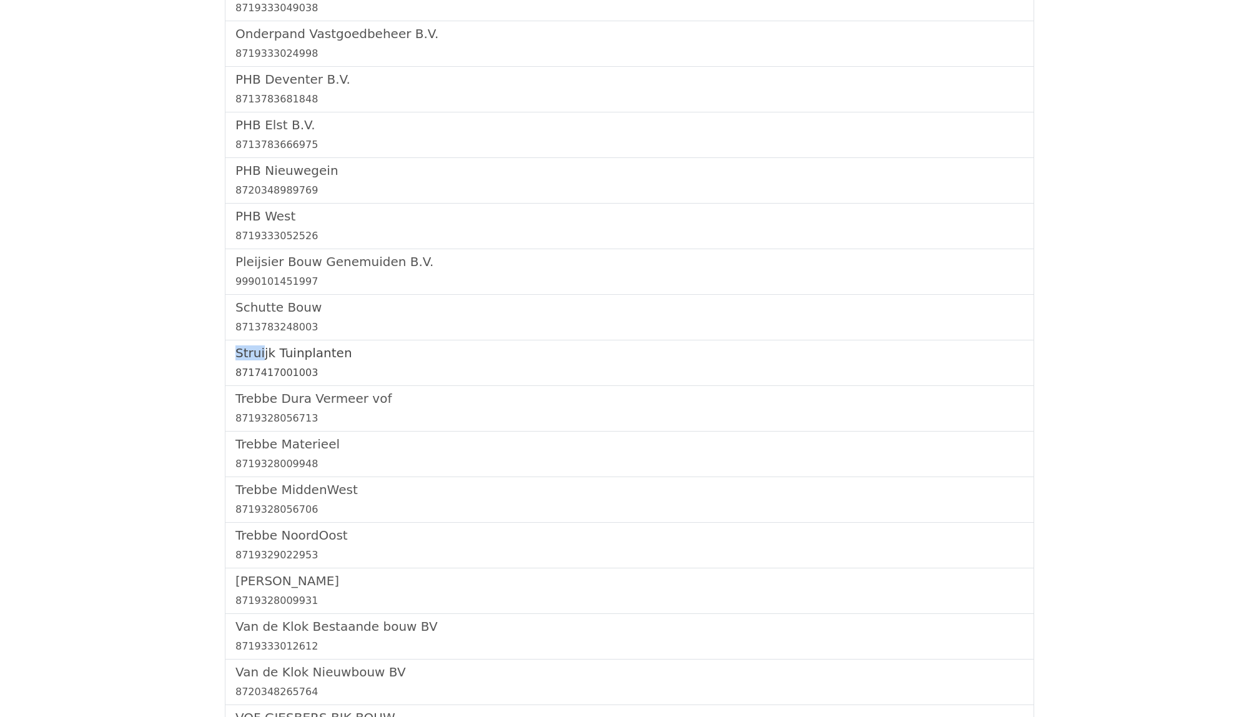
click at [296, 353] on h5 "Struijk Tuinplanten" at bounding box center [629, 352] width 788 height 15
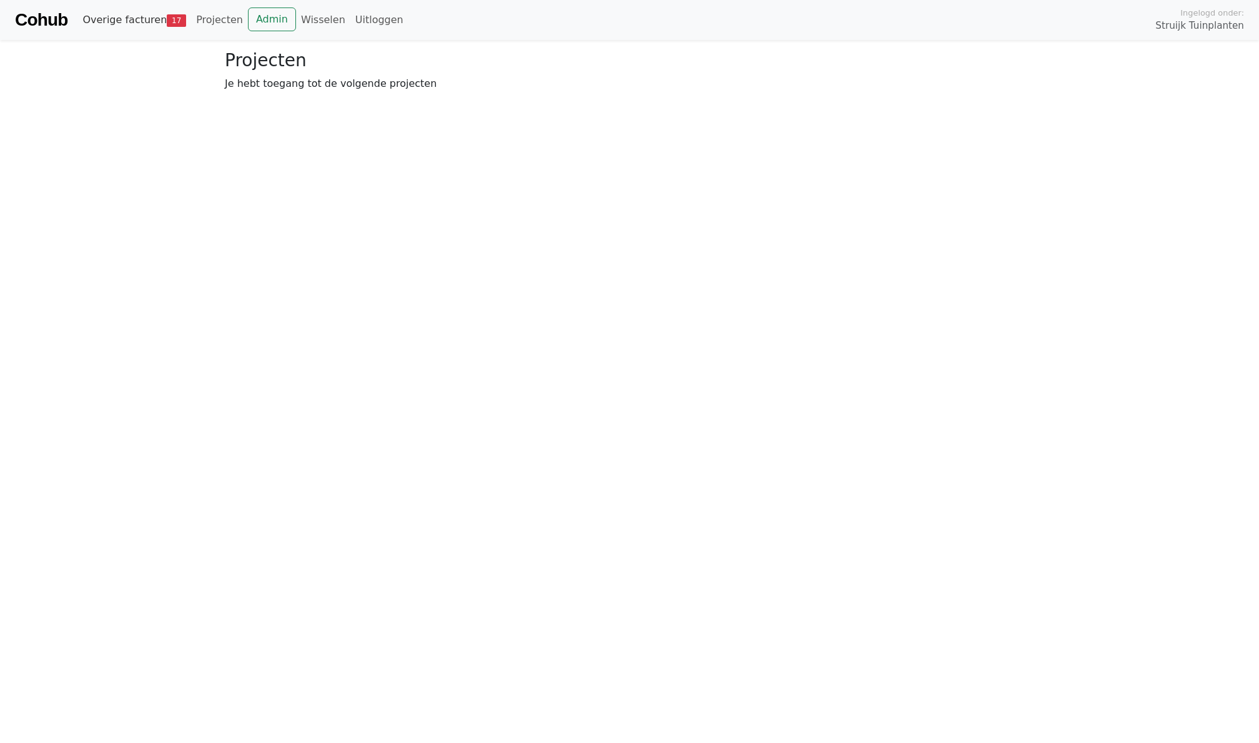
click at [133, 24] on link "Overige facturen 17" at bounding box center [134, 19] width 114 height 25
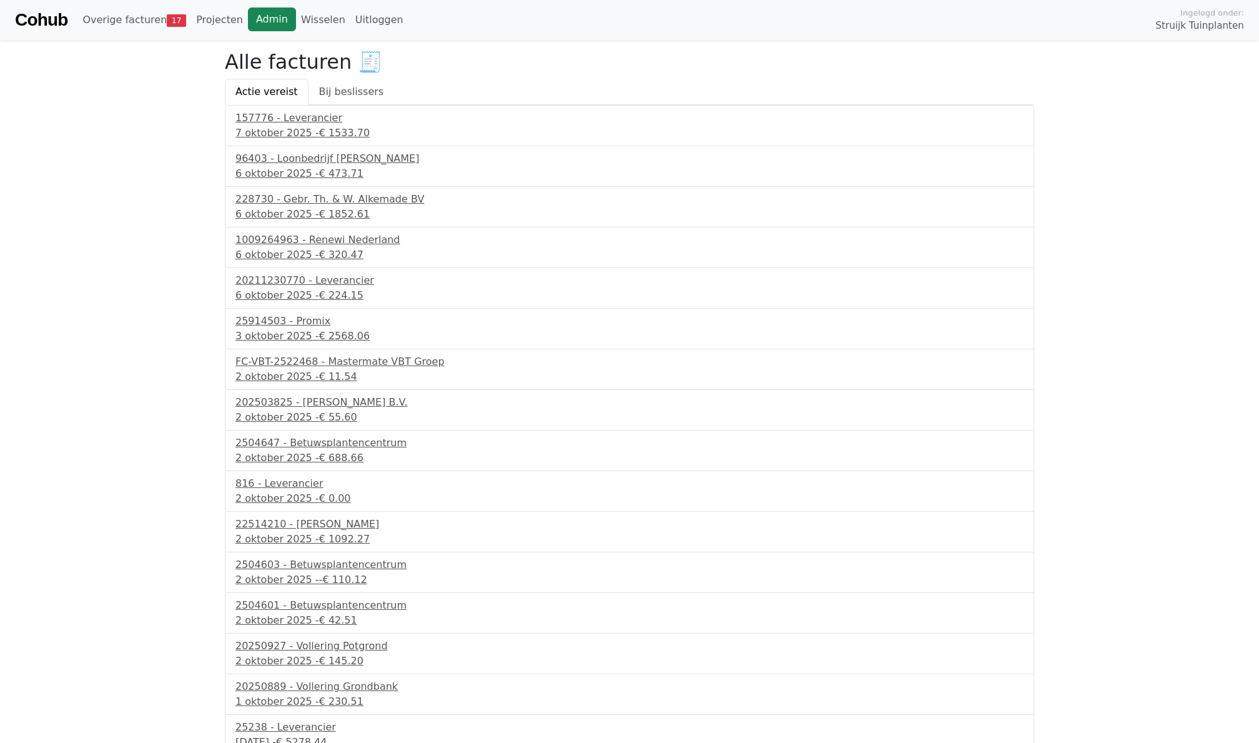
click at [270, 17] on link "Admin" at bounding box center [272, 19] width 48 height 24
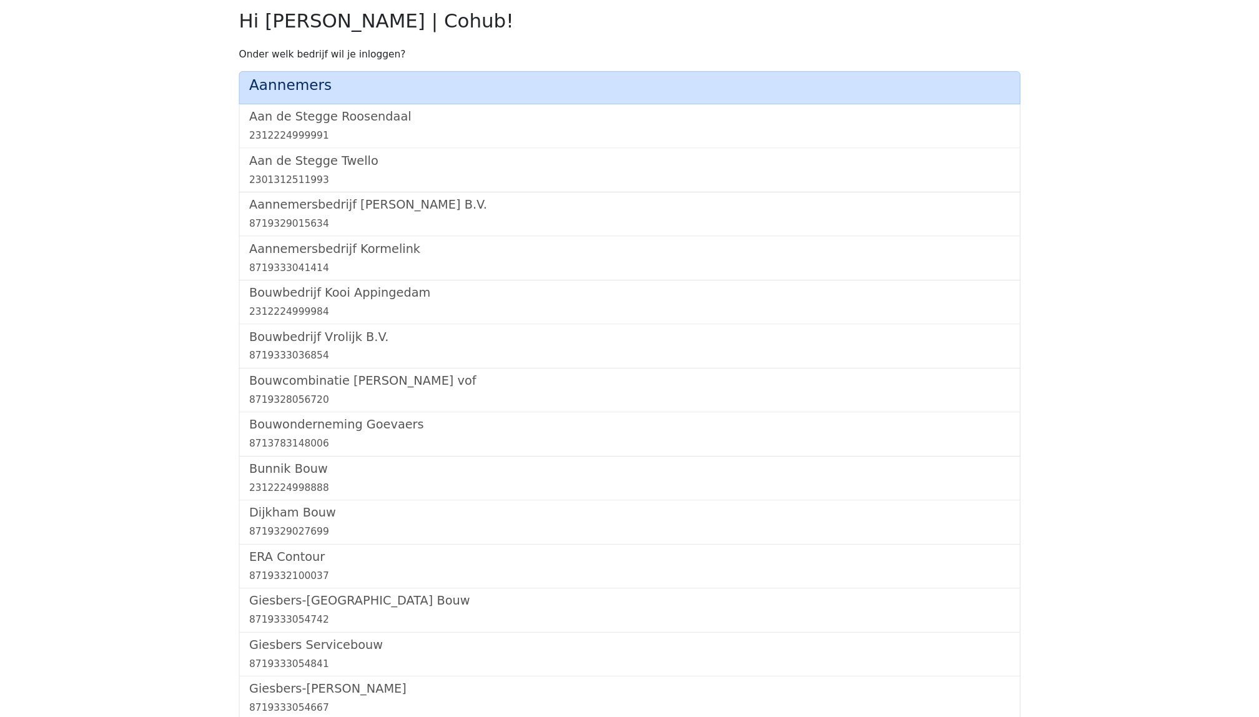
scroll to position [1122, 0]
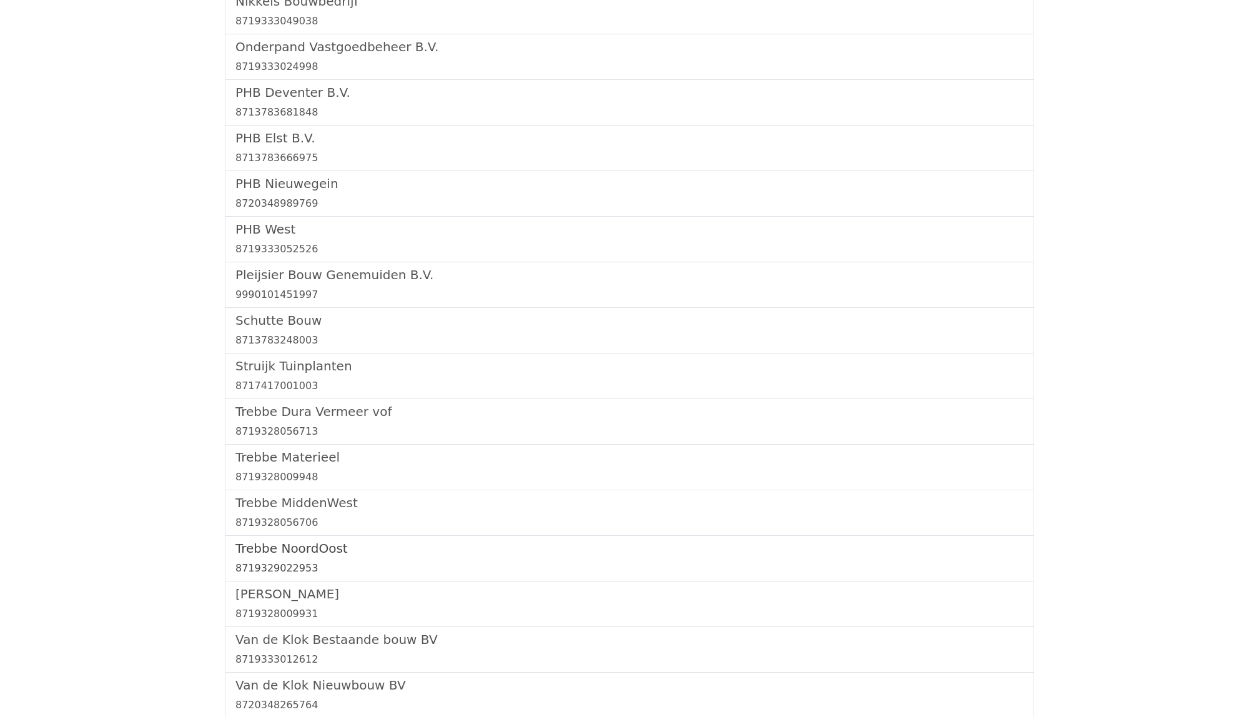
click at [255, 573] on div "8719329022953" at bounding box center [629, 568] width 788 height 15
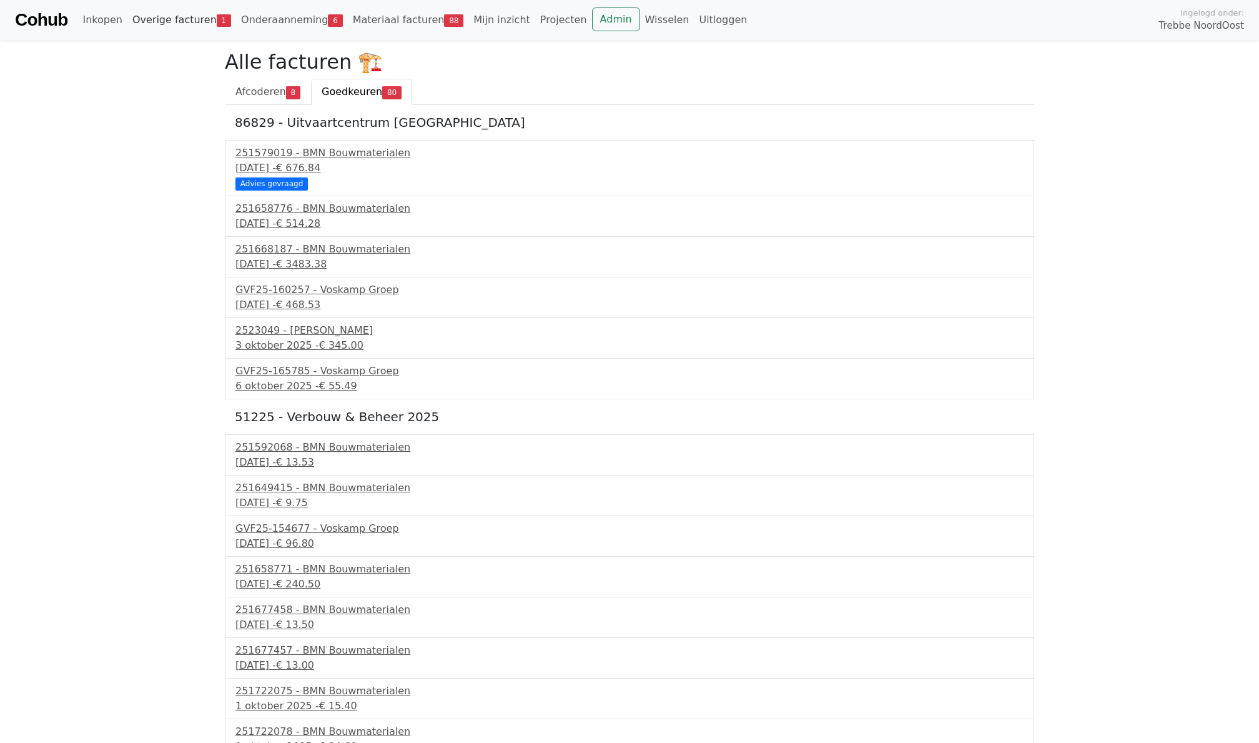
click at [176, 23] on link "Overige facturen 1" at bounding box center [181, 19] width 109 height 25
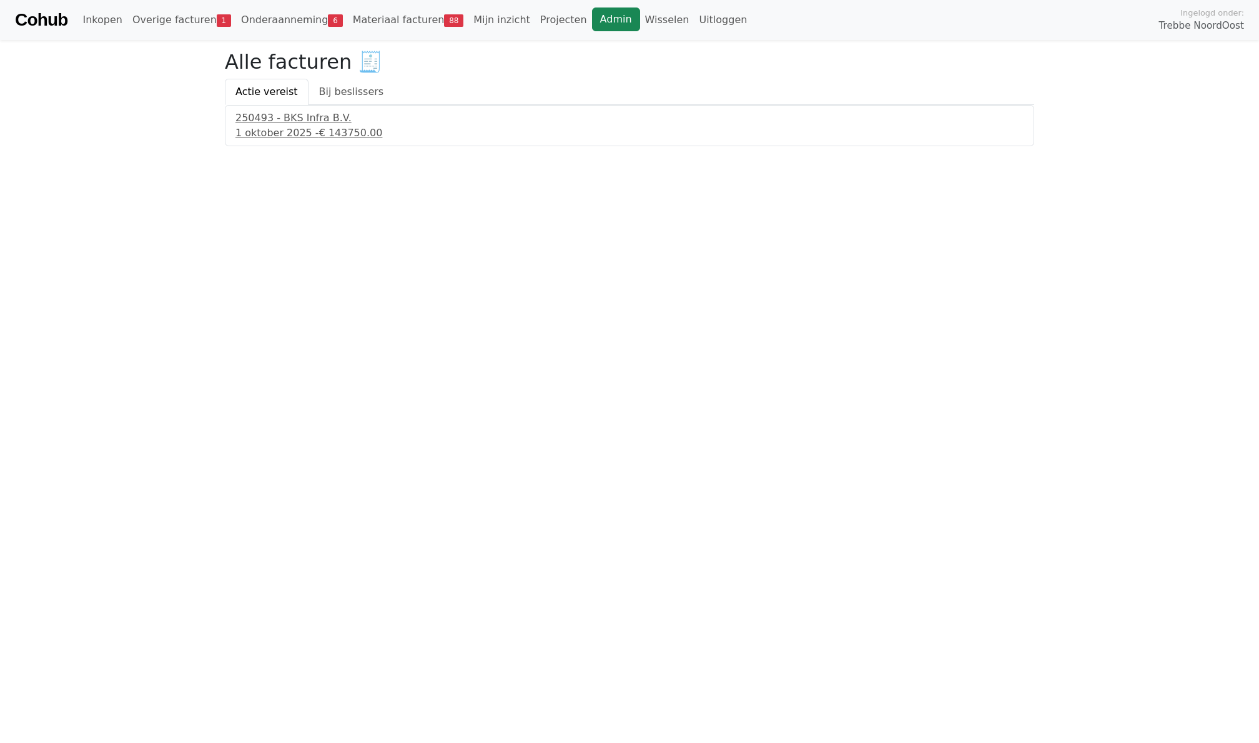
click at [592, 25] on link "Admin" at bounding box center [616, 19] width 48 height 24
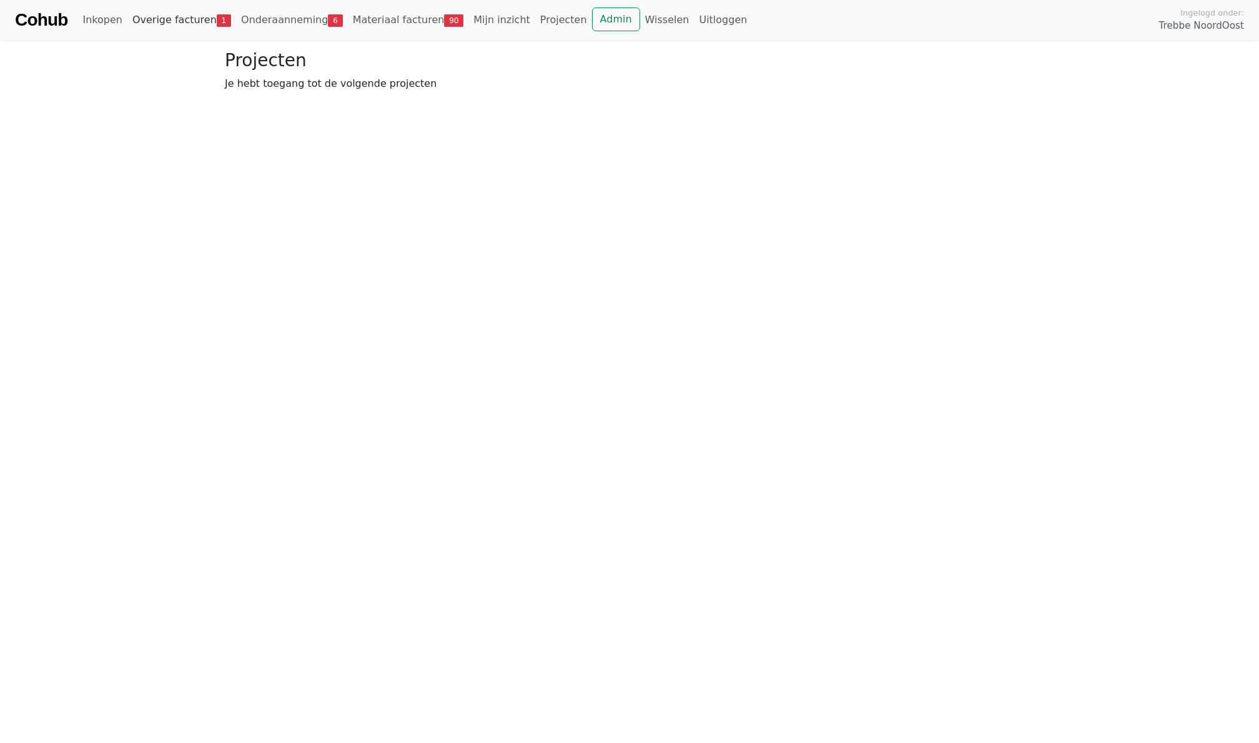
click at [154, 29] on link "Overige facturen 1" at bounding box center [181, 19] width 109 height 25
click at [280, 21] on link "Onderaanneming 6" at bounding box center [292, 19] width 112 height 25
click at [350, 101] on link "Openstaand 6" at bounding box center [355, 92] width 96 height 26
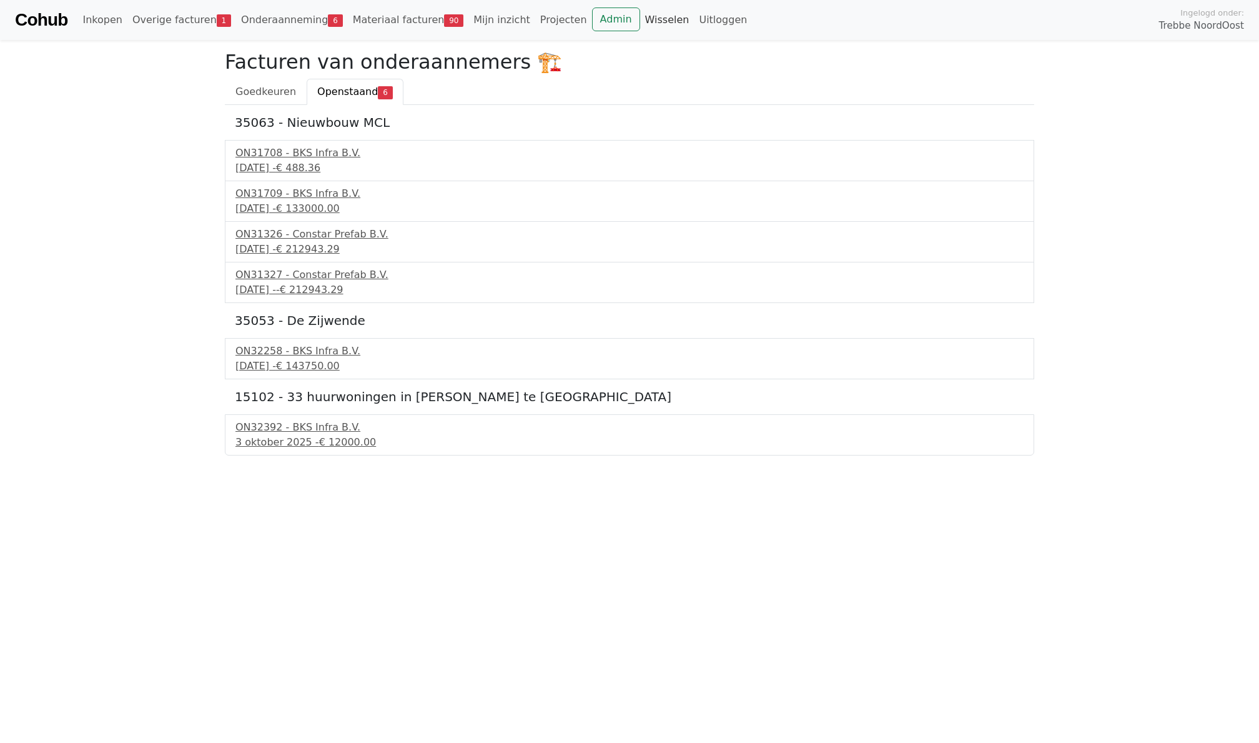
click at [640, 9] on link "Wisselen" at bounding box center [667, 19] width 54 height 25
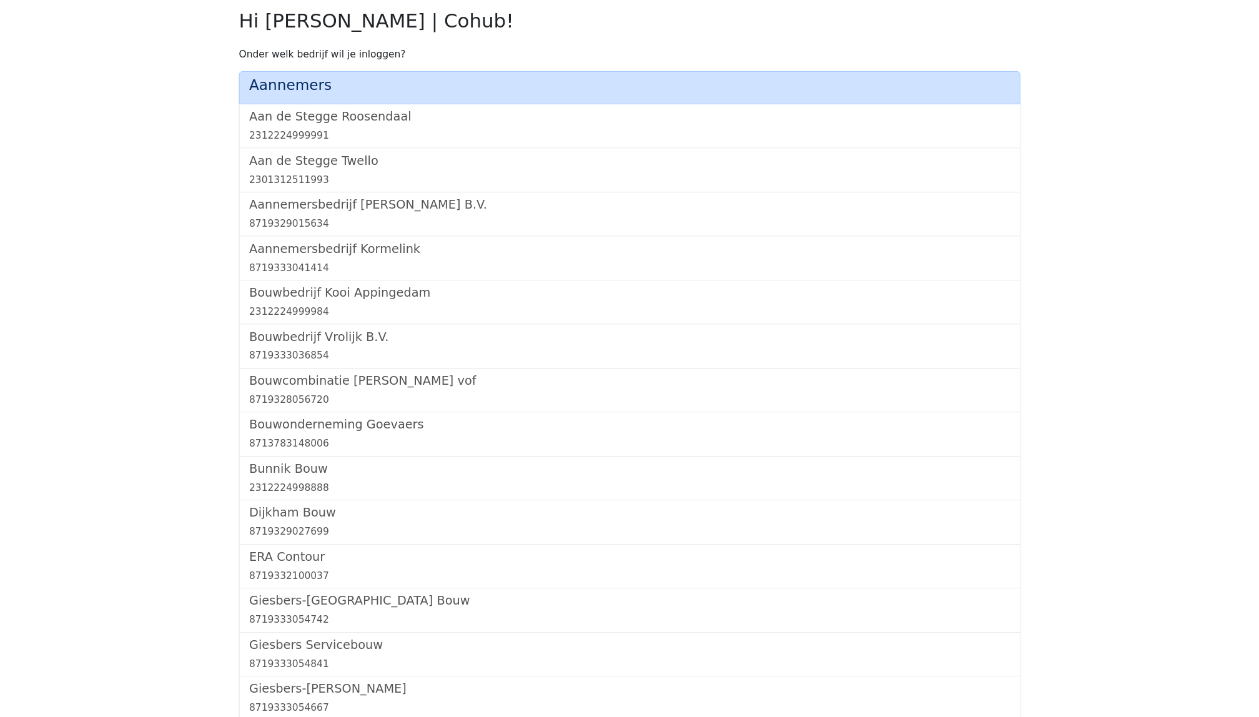
scroll to position [1305, 0]
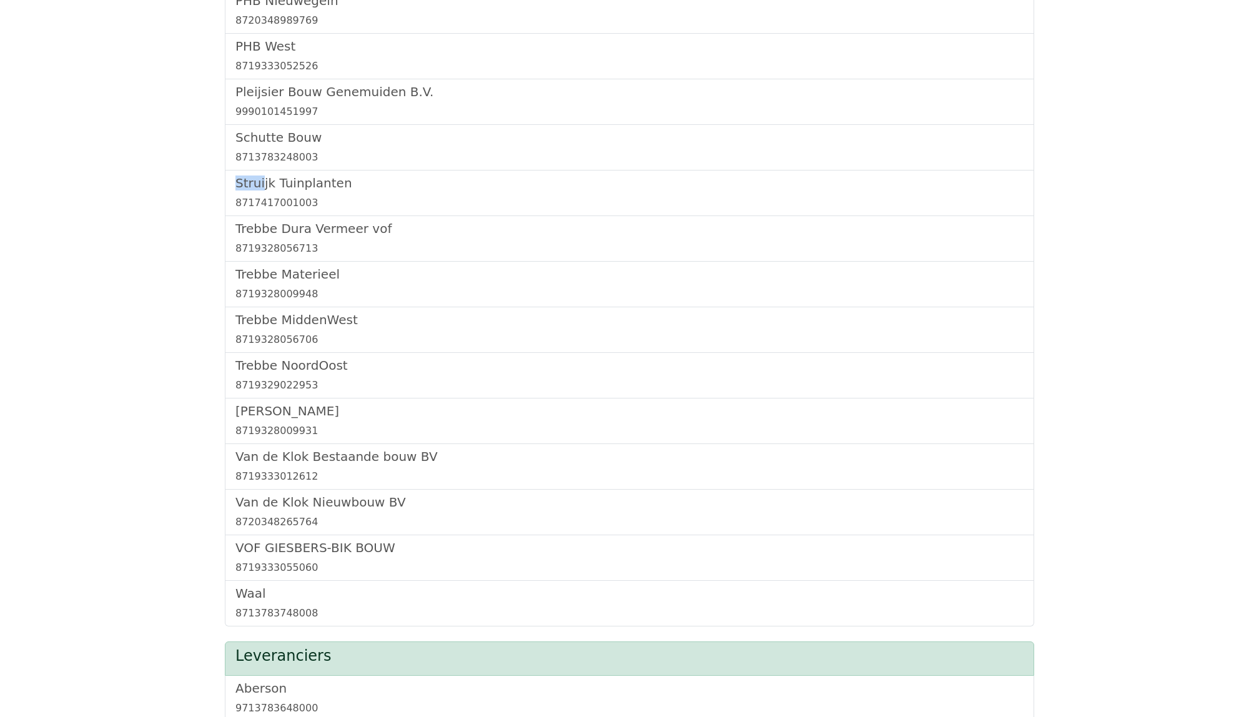
click at [297, 179] on div "Struijk Tuinplanten 8717417001003" at bounding box center [630, 194] width 810 height 46
click at [300, 199] on link "Struijk Tuinplanten 8717417001003" at bounding box center [629, 193] width 788 height 35
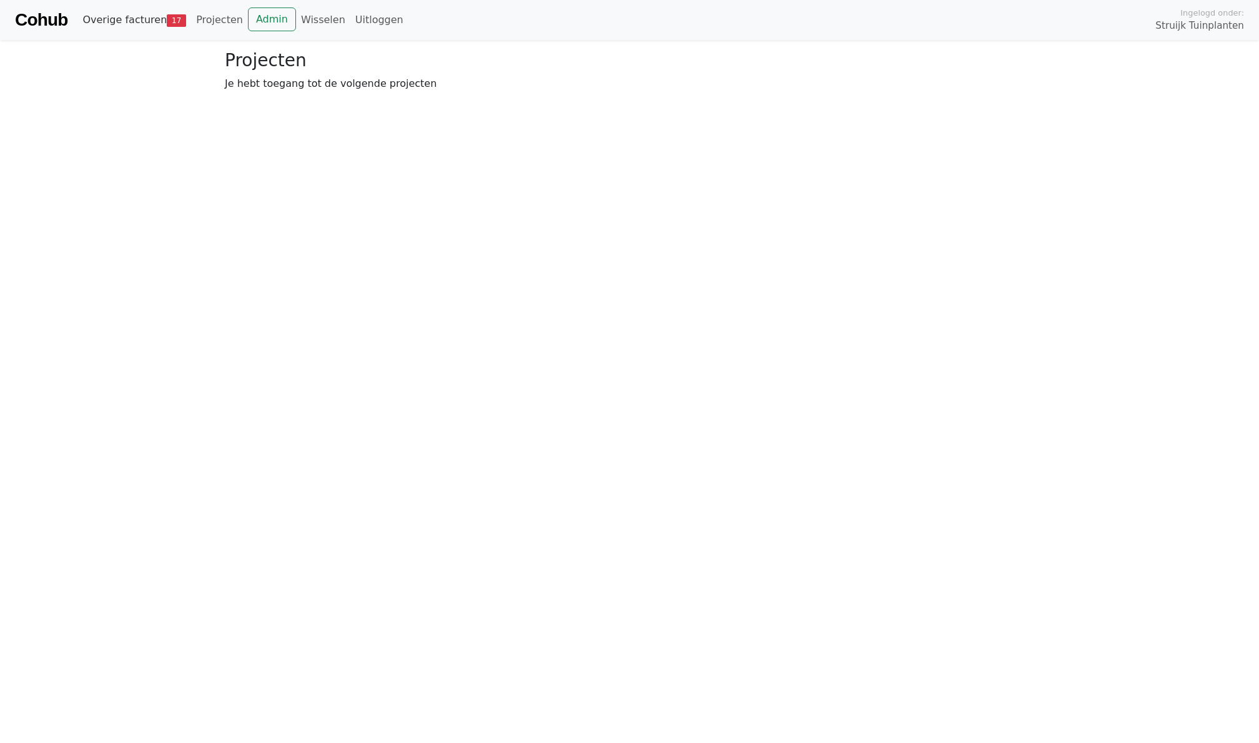
click at [129, 16] on link "Overige facturen 17" at bounding box center [134, 19] width 114 height 25
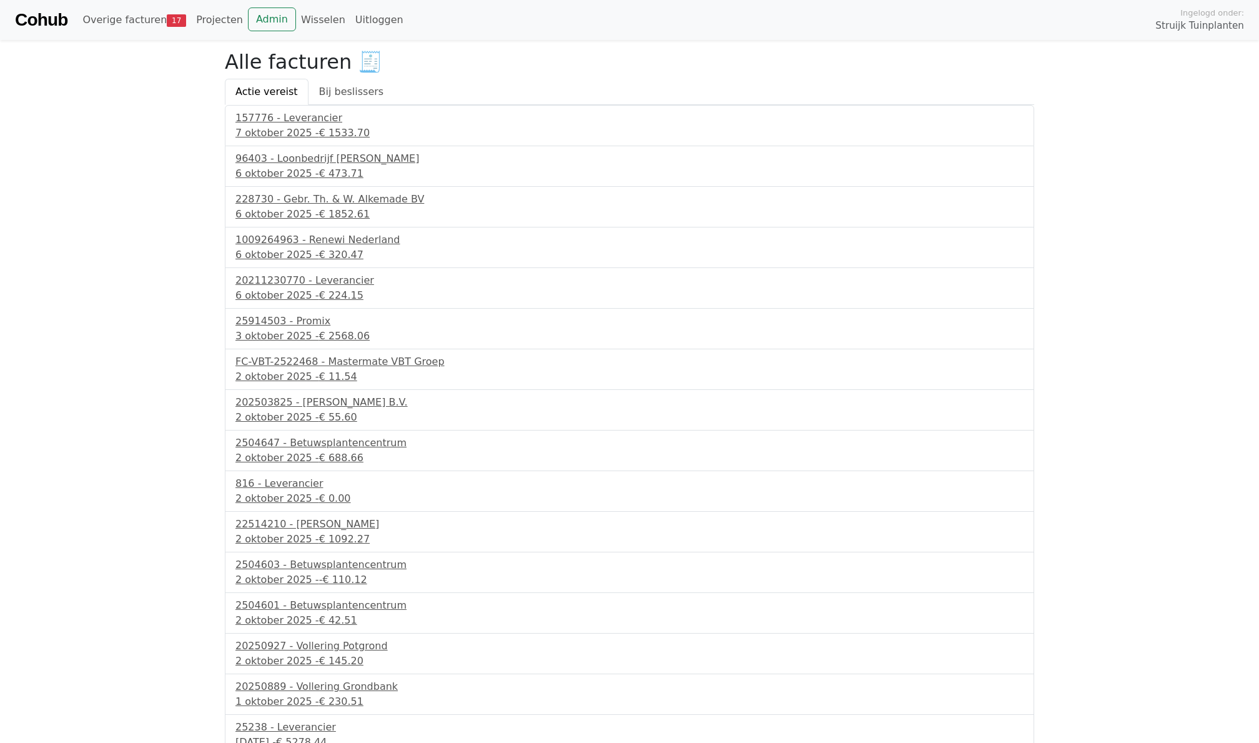
click at [260, 21] on link "Admin" at bounding box center [272, 19] width 48 height 24
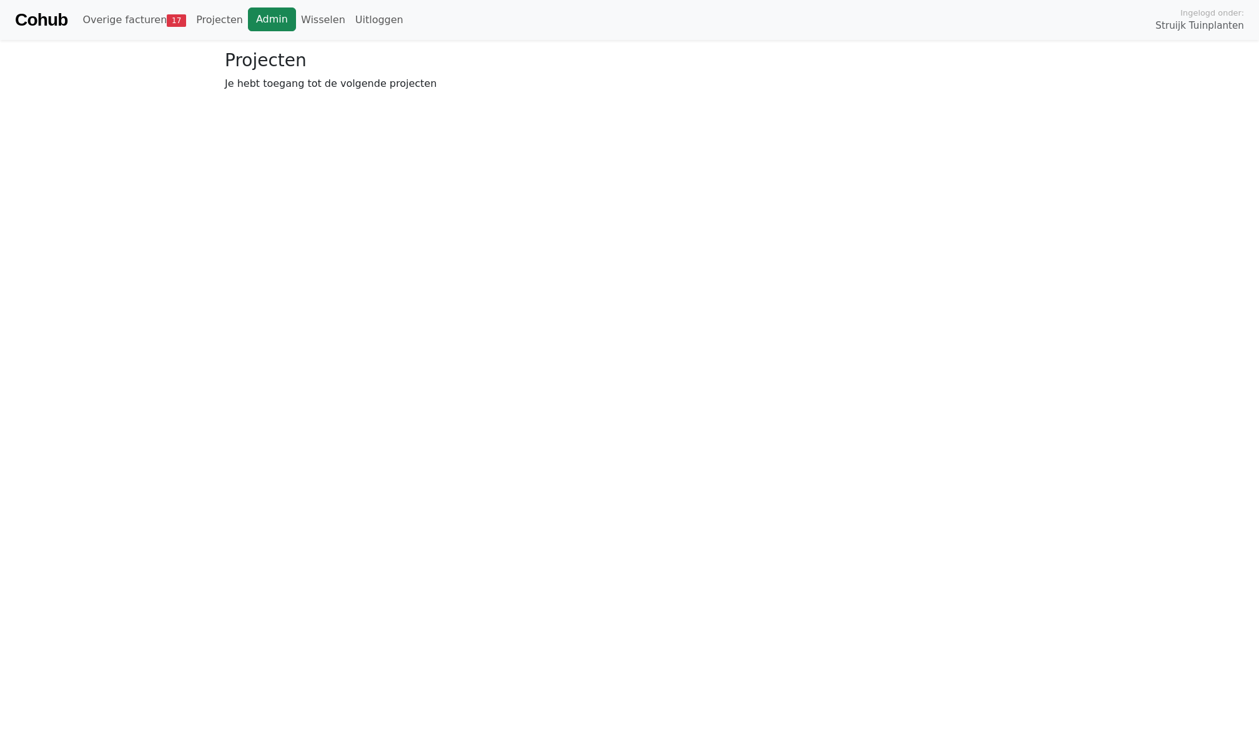
click at [261, 16] on link "Admin" at bounding box center [272, 19] width 48 height 24
click at [325, 21] on link "Wisselen" at bounding box center [323, 19] width 54 height 25
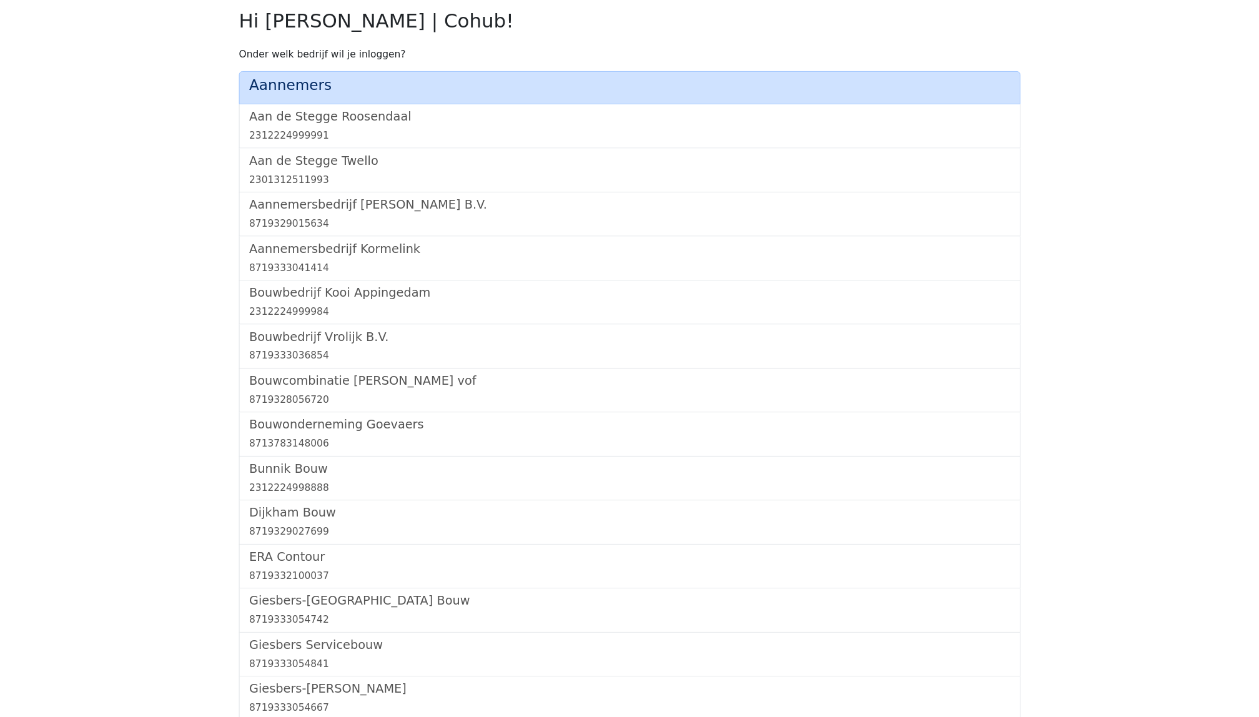
scroll to position [1122, 0]
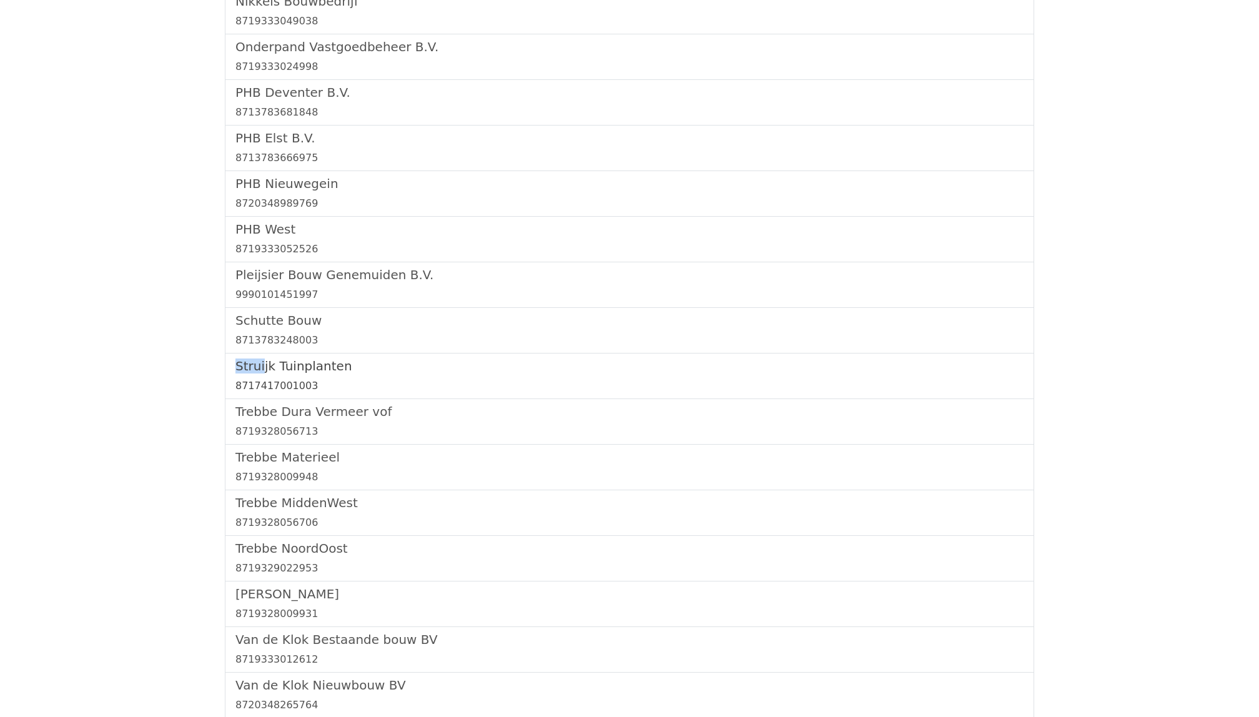
click at [265, 374] on h5 "Struijk Tuinplanten" at bounding box center [629, 366] width 788 height 15
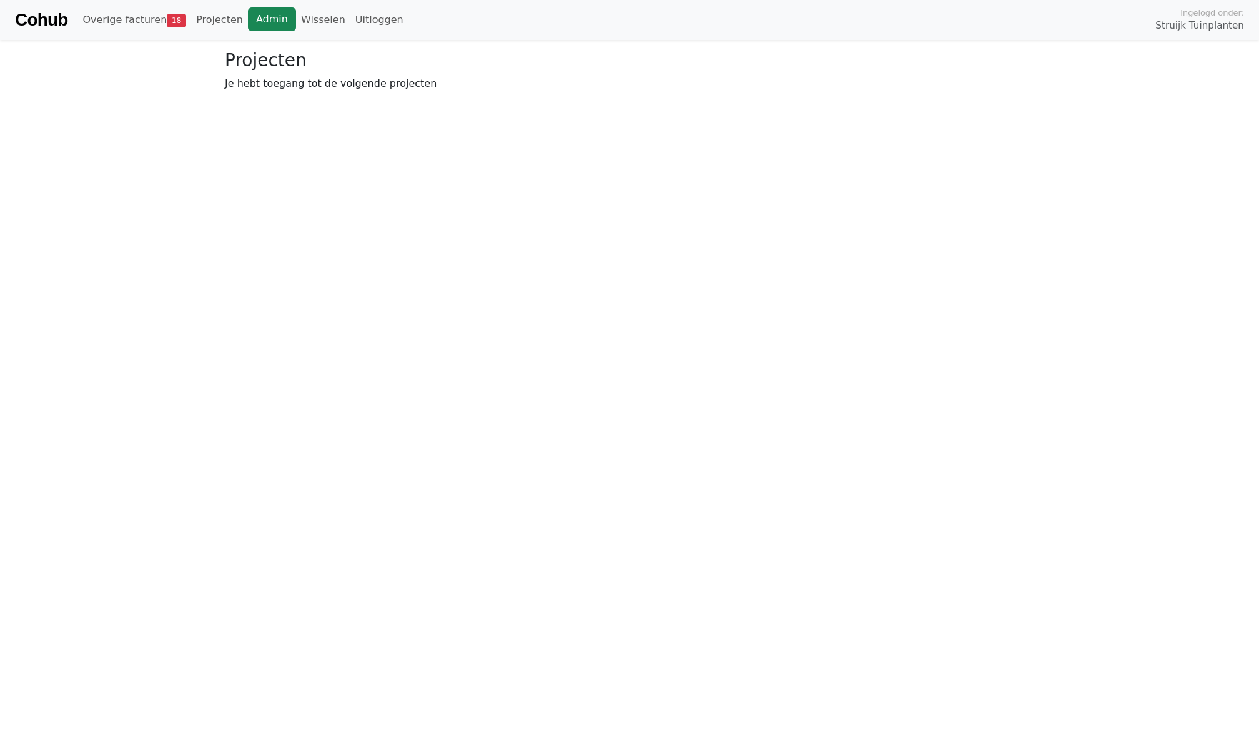
click at [270, 11] on link "Admin" at bounding box center [272, 19] width 48 height 24
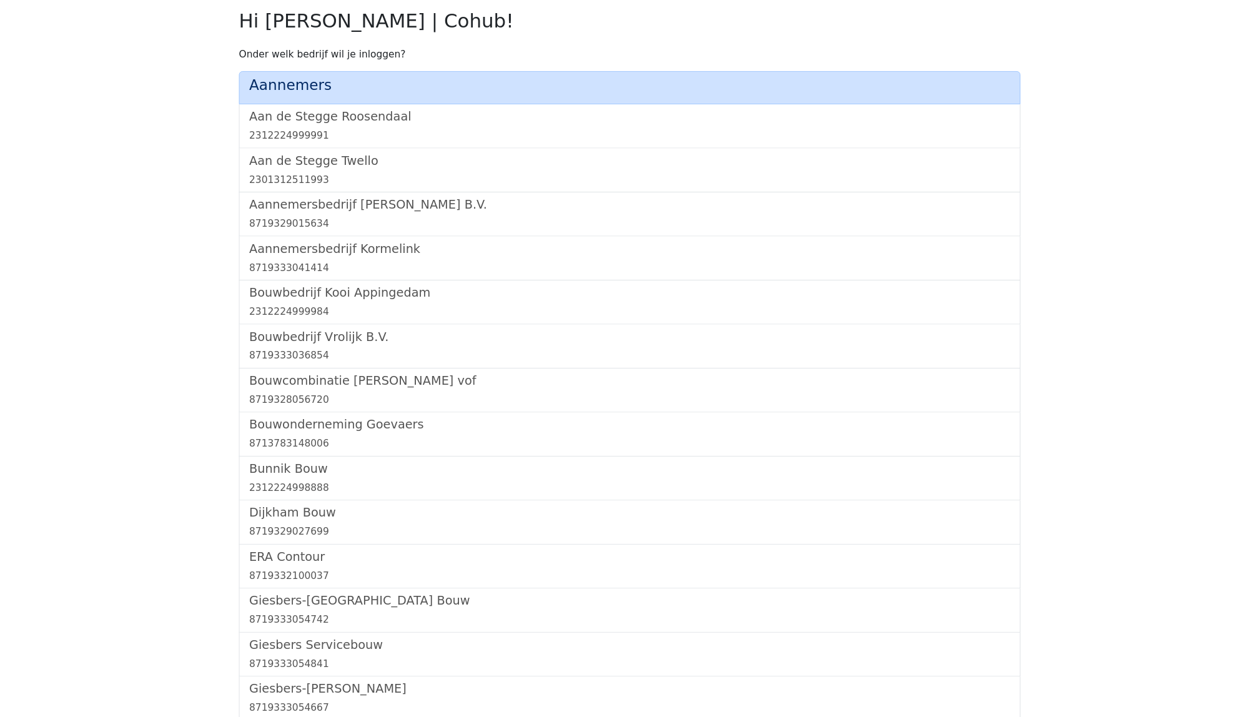
scroll to position [1122, 0]
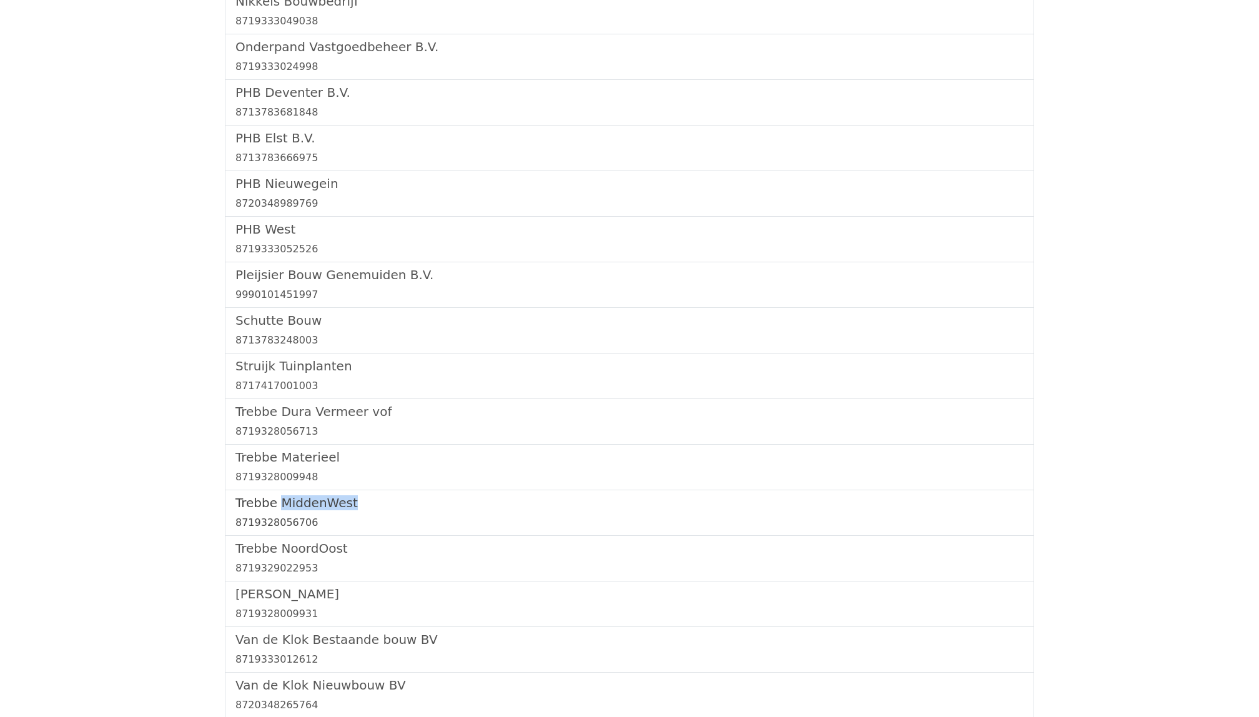
click at [254, 510] on h5 "Trebbe MiddenWest" at bounding box center [629, 502] width 788 height 15
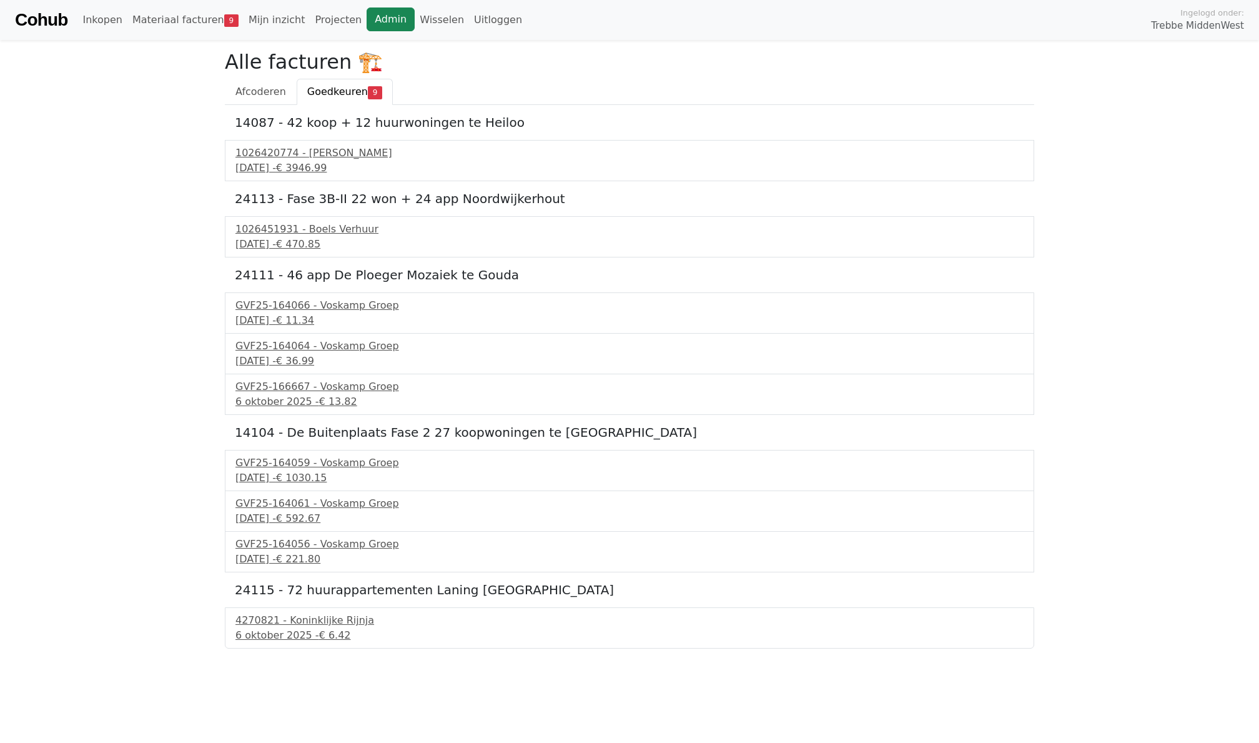
click at [367, 23] on link "Admin" at bounding box center [391, 19] width 48 height 24
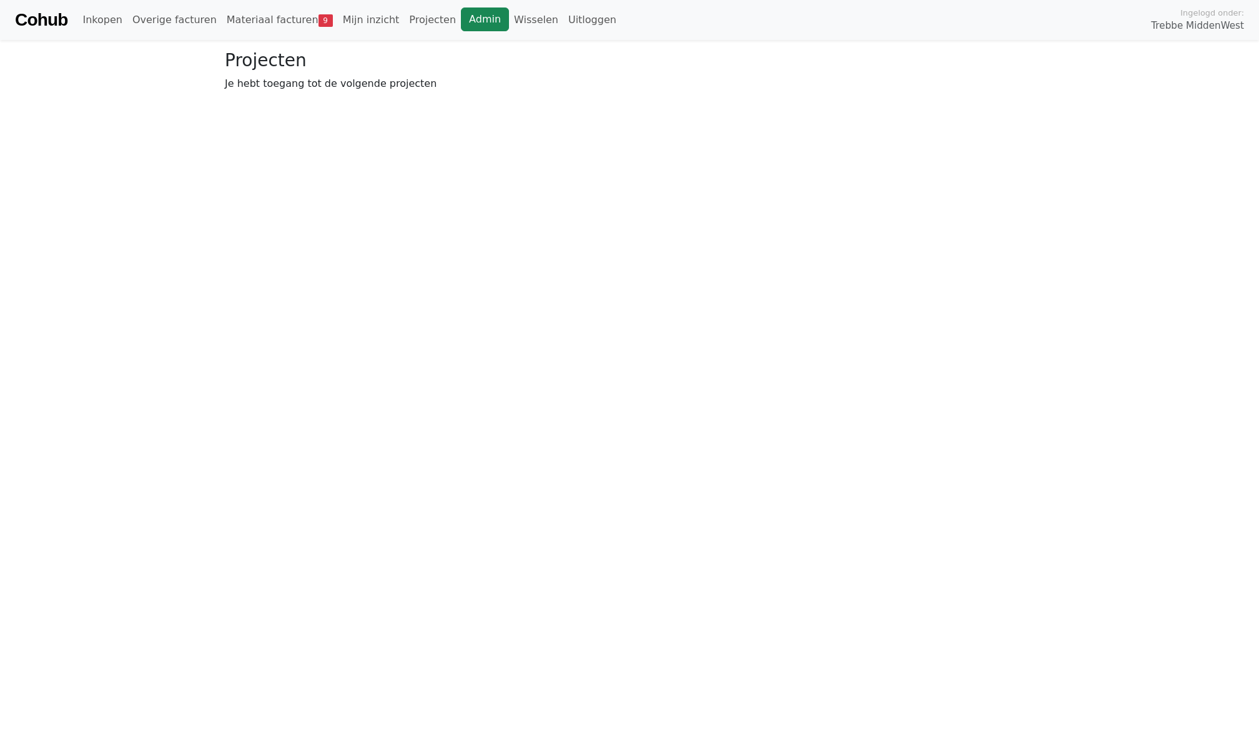
click at [483, 11] on link "Admin" at bounding box center [485, 19] width 48 height 24
click at [478, 21] on link "Admin" at bounding box center [485, 19] width 48 height 24
click at [252, 22] on link "Materiaal facturen 9" at bounding box center [280, 19] width 116 height 25
click at [164, 26] on link "Overige facturen" at bounding box center [174, 19] width 94 height 25
click at [472, 21] on link "Admin" at bounding box center [485, 19] width 48 height 24
